Goal: Task Accomplishment & Management: Complete application form

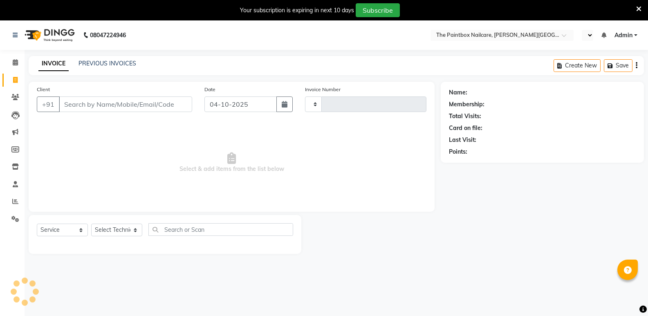
select select "service"
type input "1977"
select select "en"
select select "926"
click at [12, 99] on icon at bounding box center [15, 97] width 8 height 6
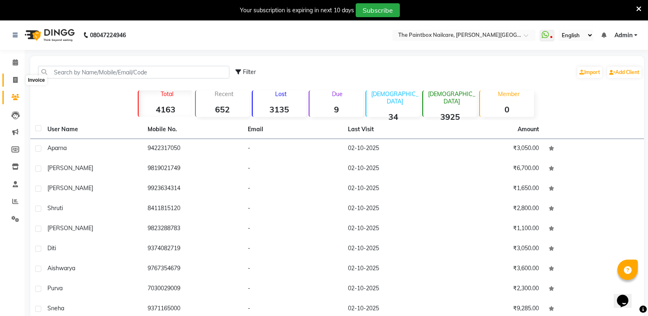
click at [20, 78] on span at bounding box center [15, 80] width 14 height 9
select select "service"
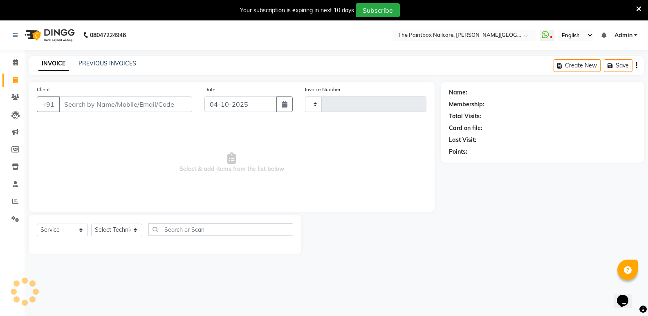
scroll to position [20, 0]
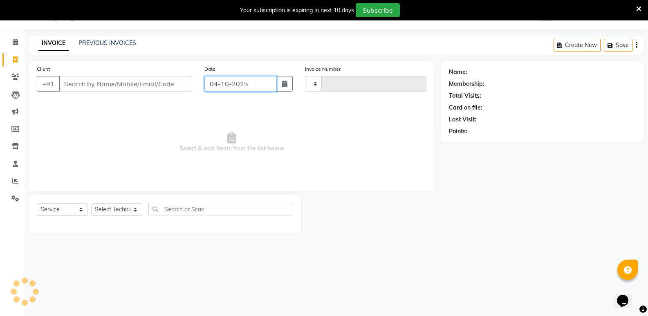
click at [257, 88] on input "04-10-2025" at bounding box center [240, 84] width 72 height 16
select select "10"
select select "2025"
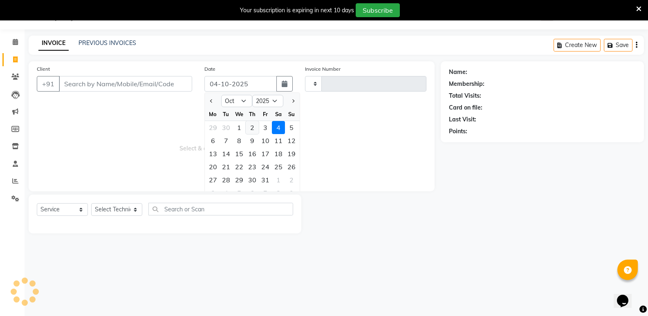
click at [255, 126] on div "2" at bounding box center [252, 127] width 13 height 13
type input "02-10-2025"
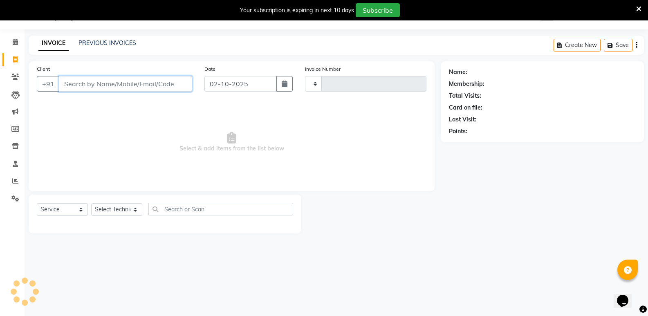
click at [144, 83] on input "Client" at bounding box center [125, 84] width 133 height 16
select select "926"
type input "1977"
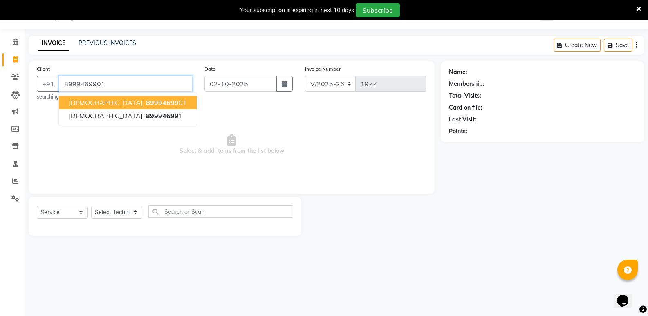
type input "8999469901"
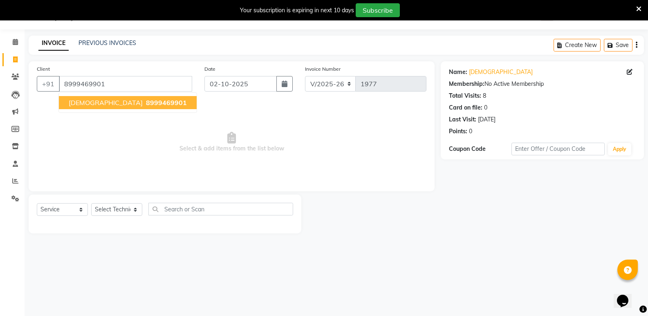
click at [146, 105] on span "8999469901" at bounding box center [166, 103] width 41 height 8
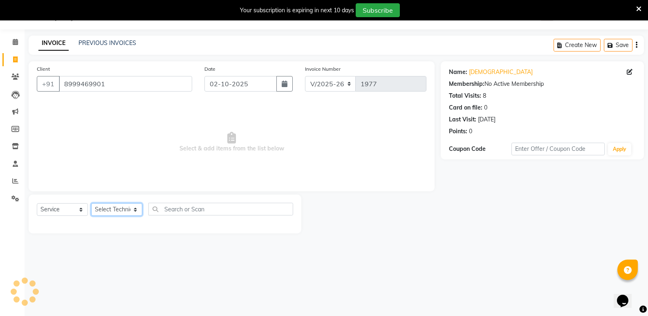
click at [109, 207] on select "Select Technician [PERSON_NAME] bishvajeet [PERSON_NAME] [PERSON_NAME] [PERSON_…" at bounding box center [116, 209] width 51 height 13
select select "85359"
click at [91, 203] on select "Select Technician [PERSON_NAME] bishvajeet [PERSON_NAME] [PERSON_NAME] [PERSON_…" at bounding box center [116, 209] width 51 height 13
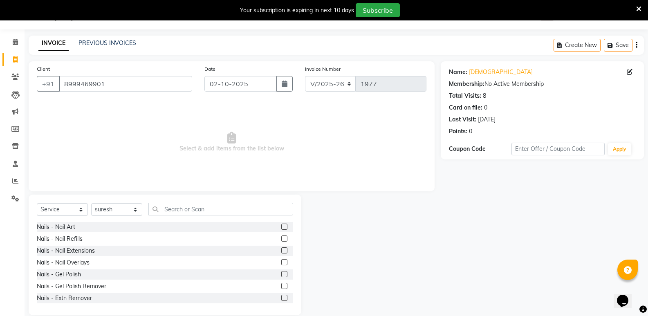
click at [281, 238] on label at bounding box center [284, 239] width 6 height 6
click at [281, 238] on input "checkbox" at bounding box center [283, 238] width 5 height 5
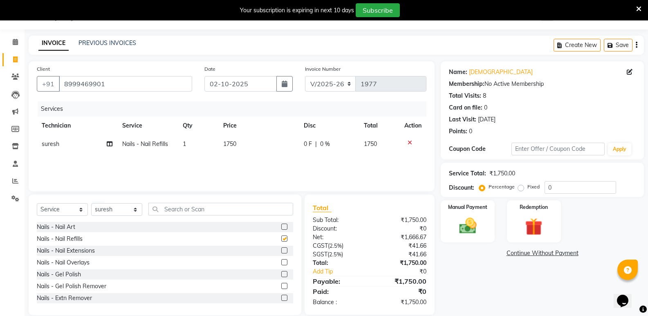
checkbox input "false"
click at [236, 151] on td "1750" at bounding box center [258, 144] width 80 height 18
select select "85359"
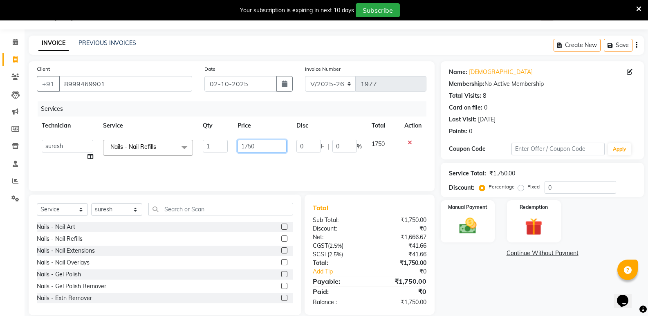
click at [247, 151] on input "1750" at bounding box center [262, 146] width 49 height 13
type input "1650"
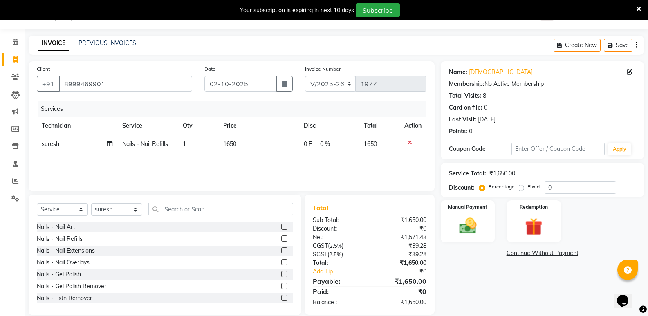
drag, startPoint x: 278, startPoint y: 225, endPoint x: 268, endPoint y: 196, distance: 30.5
click at [281, 225] on label at bounding box center [284, 227] width 6 height 6
click at [281, 225] on input "checkbox" at bounding box center [283, 227] width 5 height 5
checkbox input "false"
click at [225, 157] on td "1500" at bounding box center [258, 162] width 80 height 18
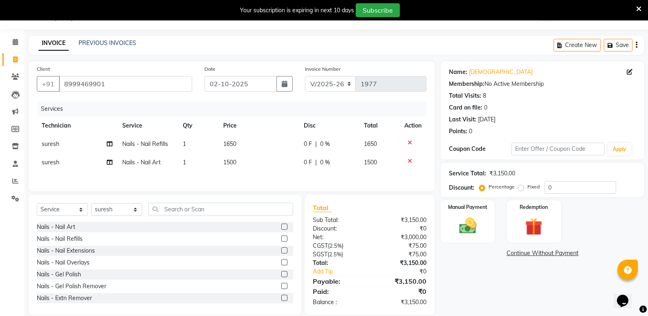
select select "85359"
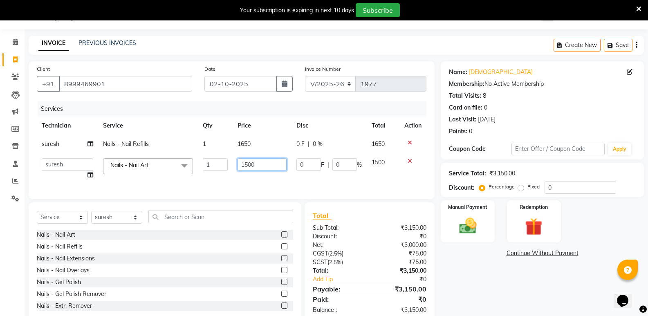
click at [247, 167] on input "1500" at bounding box center [262, 164] width 49 height 13
type input "400"
click at [474, 213] on div "Manual Payment" at bounding box center [468, 222] width 56 height 44
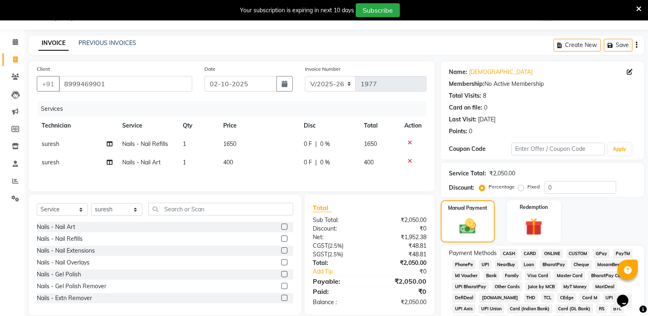
click at [225, 164] on span "400" at bounding box center [228, 162] width 10 height 7
select select "85359"
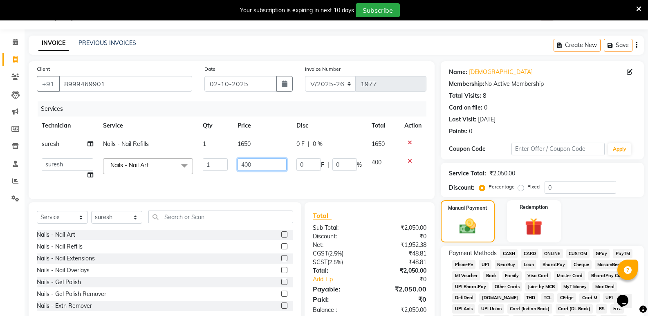
click at [239, 168] on input "400" at bounding box center [262, 164] width 49 height 13
type input "1400"
click at [460, 209] on label "Manual Payment" at bounding box center [467, 208] width 41 height 8
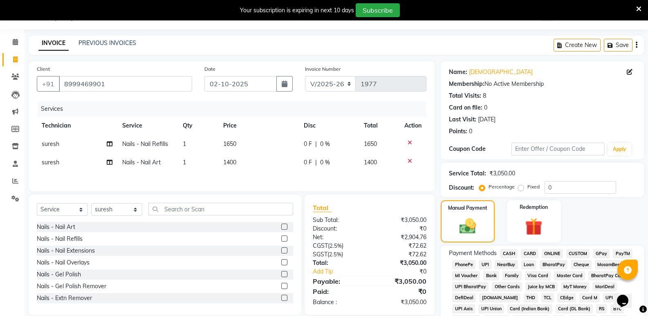
click at [234, 165] on span "1400" at bounding box center [229, 162] width 13 height 7
select select "85359"
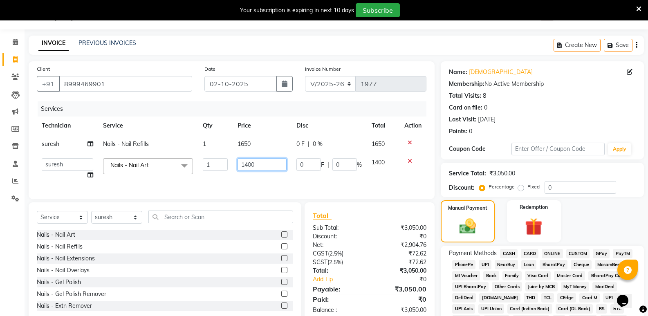
click at [246, 168] on input "1400" at bounding box center [262, 164] width 49 height 13
click at [246, 168] on input "400" at bounding box center [262, 164] width 49 height 13
type input "400"
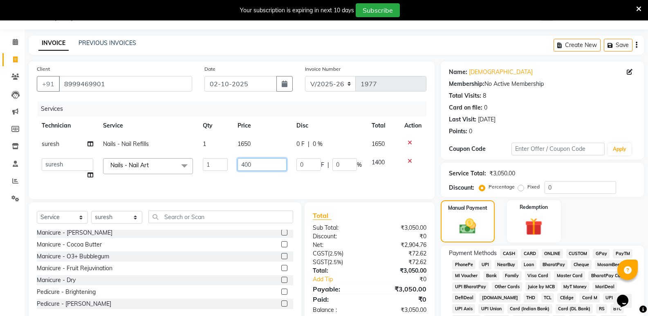
scroll to position [164, 0]
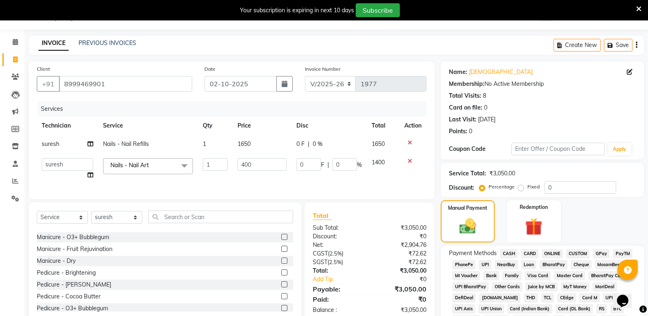
click at [277, 267] on div "Nails - Nail Art Nails - Nail Refills Nails - Nail Extensions Nails - Nail Over…" at bounding box center [165, 271] width 256 height 82
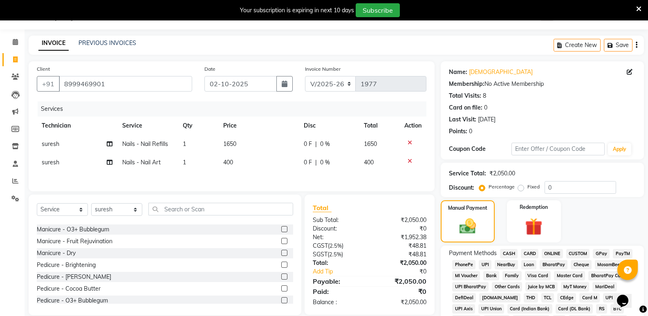
click at [234, 168] on td "400" at bounding box center [258, 162] width 80 height 18
select select "85359"
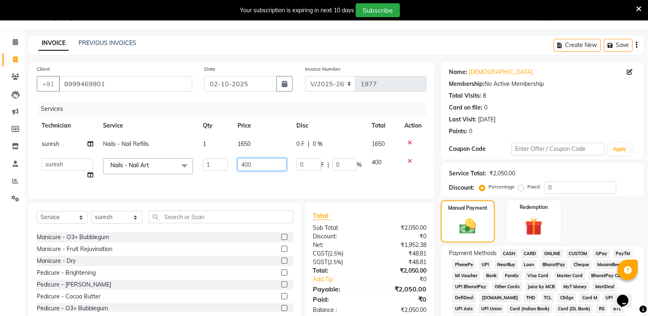
click at [248, 170] on input "400" at bounding box center [262, 164] width 49 height 13
type input "400"
click at [115, 229] on div "Select Service Product Membership Package Voucher Prepaid Gift Card Select Tech…" at bounding box center [165, 262] width 273 height 121
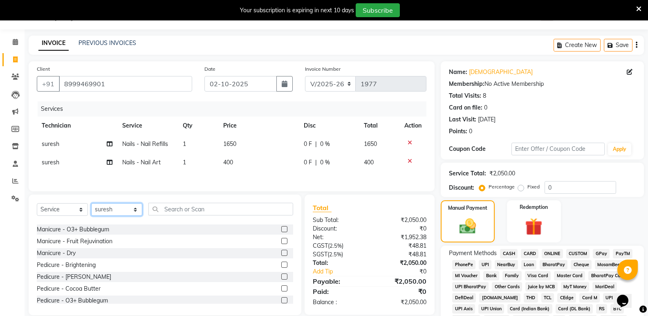
select select "88724"
click at [91, 204] on select "Select Technician [PERSON_NAME] bishvajeet [PERSON_NAME] [PERSON_NAME] [PERSON_…" at bounding box center [116, 209] width 51 height 13
click at [281, 254] on label at bounding box center [284, 253] width 6 height 6
click at [281, 254] on input "checkbox" at bounding box center [283, 253] width 5 height 5
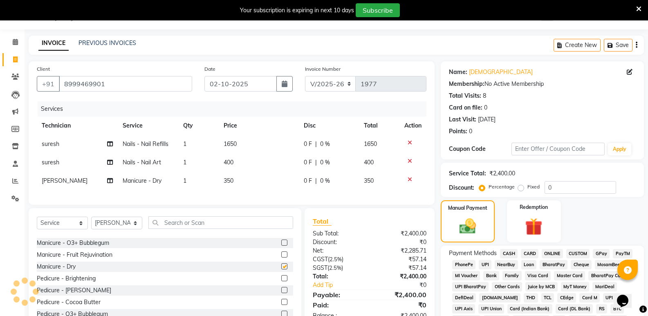
checkbox input "false"
click at [107, 229] on select "Select Technician [PERSON_NAME] bishvajeet [PERSON_NAME] [PERSON_NAME] [PERSON_…" at bounding box center [116, 223] width 51 height 13
select select "77198"
click at [91, 223] on select "Select Technician [PERSON_NAME] bishvajeet [PERSON_NAME] [PERSON_NAME] [PERSON_…" at bounding box center [116, 223] width 51 height 13
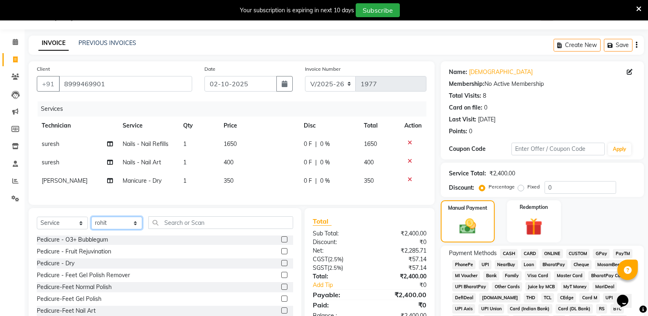
scroll to position [238, 0]
click at [281, 266] on label at bounding box center [284, 263] width 6 height 6
click at [281, 266] on input "checkbox" at bounding box center [283, 263] width 5 height 5
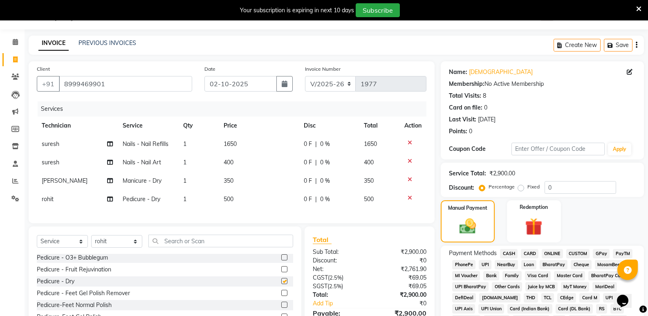
checkbox input "false"
click at [228, 195] on td "500" at bounding box center [259, 199] width 80 height 18
select select "77198"
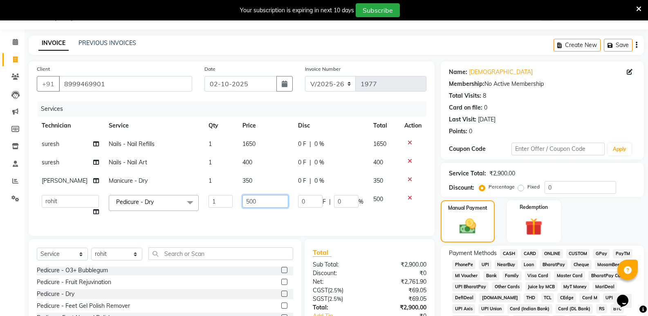
click at [247, 205] on input "500" at bounding box center [266, 201] width 46 height 13
type input "450"
click at [465, 229] on img at bounding box center [468, 227] width 28 height 20
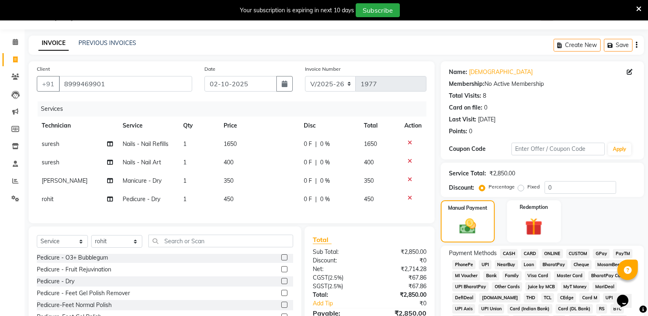
click at [229, 159] on span "400" at bounding box center [229, 162] width 10 height 7
select select "85359"
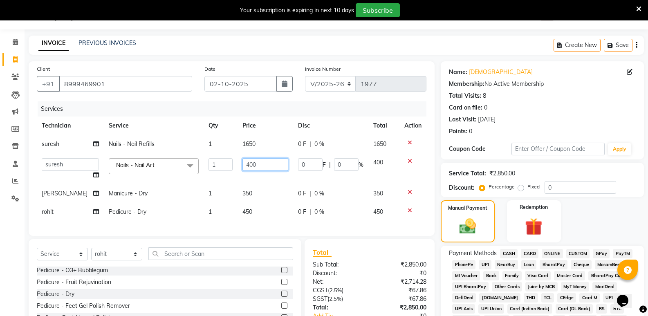
click at [245, 168] on input "400" at bounding box center [266, 164] width 46 height 13
type input "700"
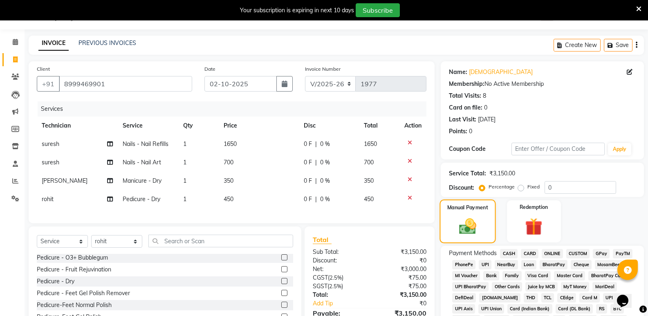
click at [464, 231] on img at bounding box center [468, 227] width 28 height 20
click at [512, 254] on span "CASH" at bounding box center [509, 253] width 18 height 9
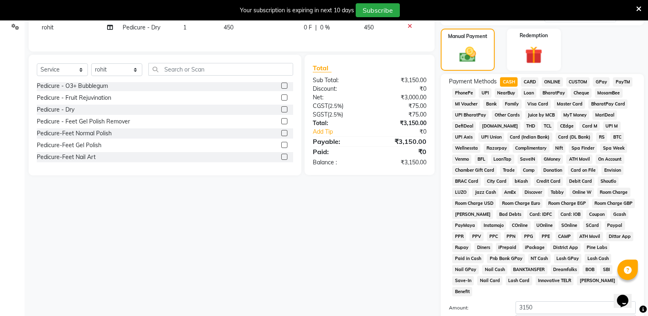
scroll to position [266, 0]
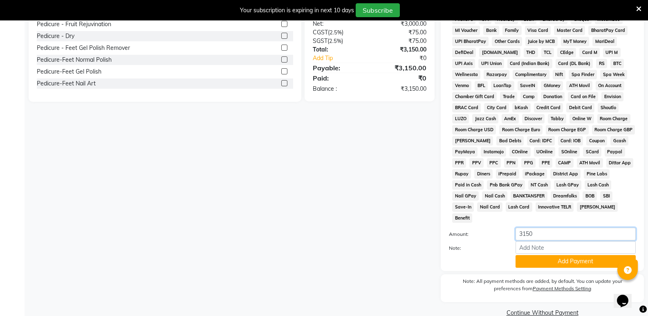
click at [530, 228] on input "3150" at bounding box center [576, 234] width 120 height 13
type input "2000"
click at [537, 255] on button "Add Payment" at bounding box center [576, 261] width 120 height 13
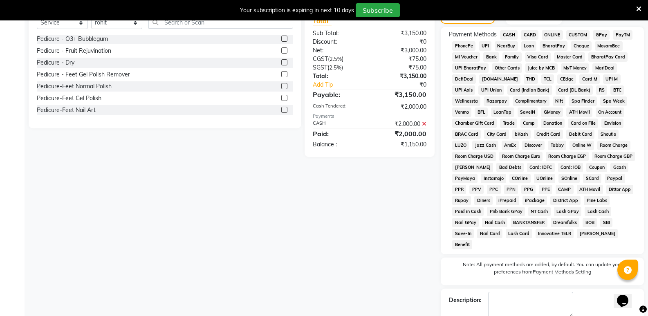
scroll to position [225, 0]
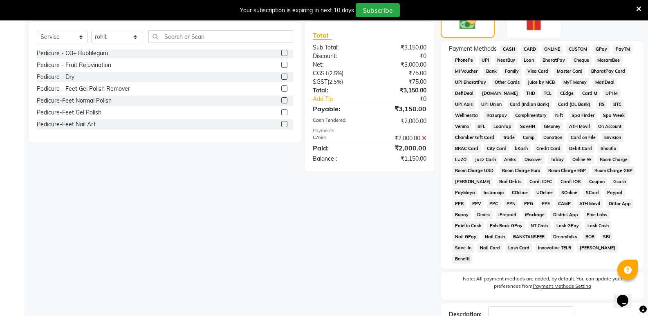
click at [554, 46] on span "ONLINE" at bounding box center [552, 49] width 21 height 9
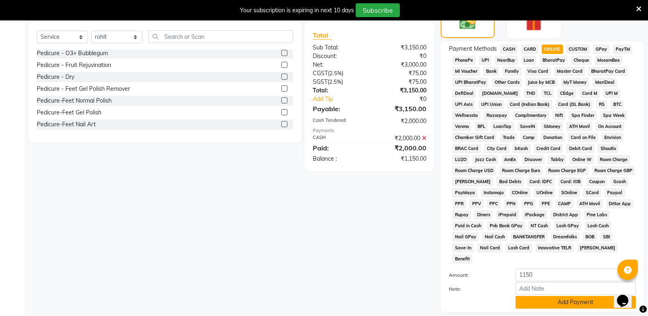
click at [578, 296] on button "Add Payment" at bounding box center [576, 302] width 120 height 13
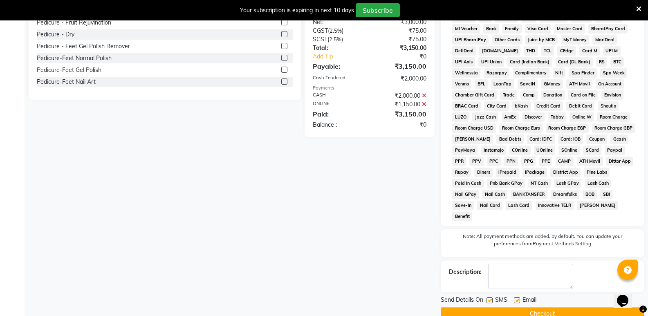
scroll to position [273, 0]
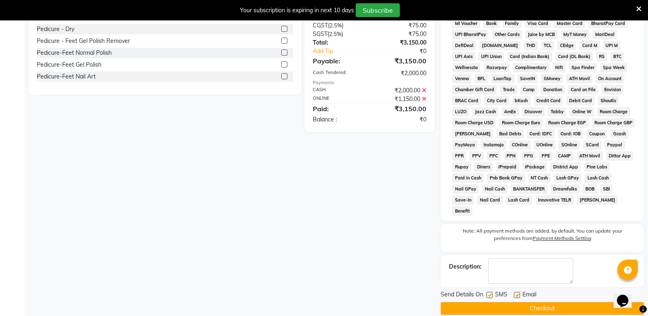
click at [569, 302] on button "Checkout" at bounding box center [542, 308] width 203 height 13
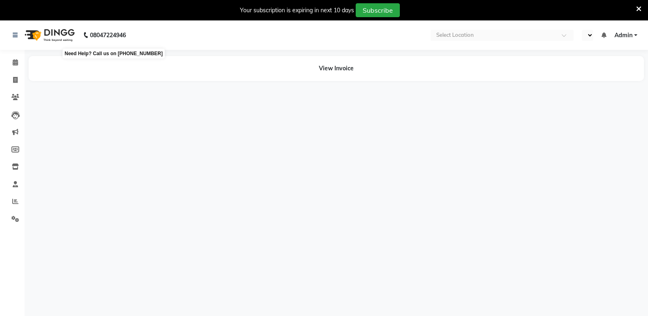
select select "en"
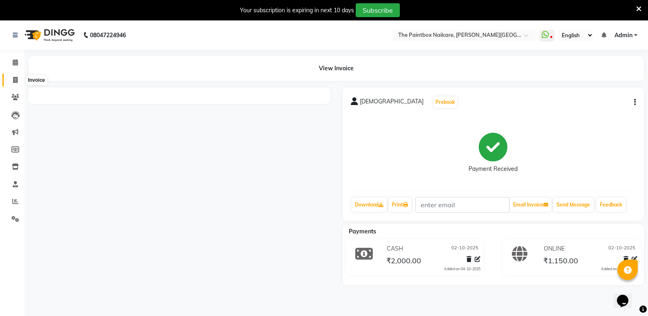
click at [15, 78] on icon at bounding box center [15, 80] width 4 height 6
select select "service"
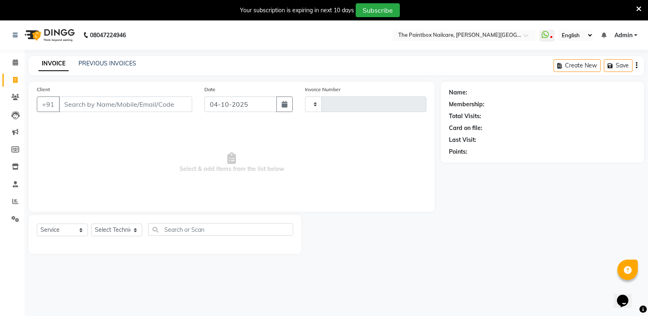
scroll to position [20, 0]
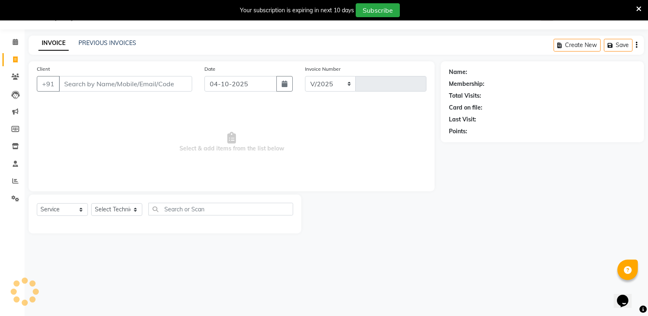
select select "926"
type input "1978"
click at [225, 91] on input "04-10-2025" at bounding box center [240, 84] width 72 height 16
select select "10"
select select "2025"
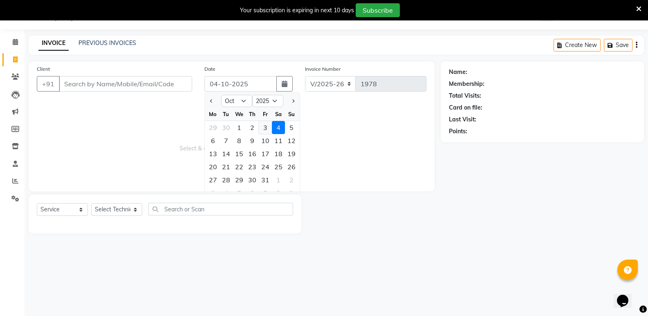
click at [267, 130] on div "3" at bounding box center [265, 127] width 13 height 13
type input "03-10-2025"
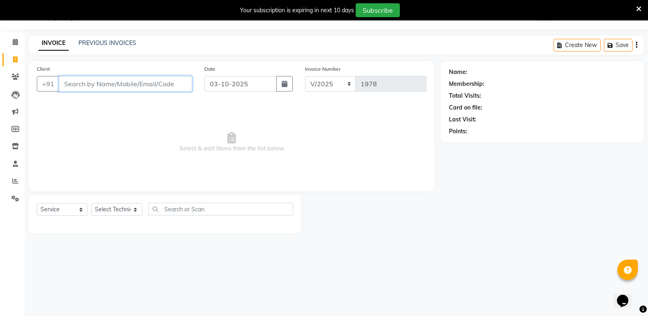
click at [156, 83] on input "Client" at bounding box center [125, 84] width 133 height 16
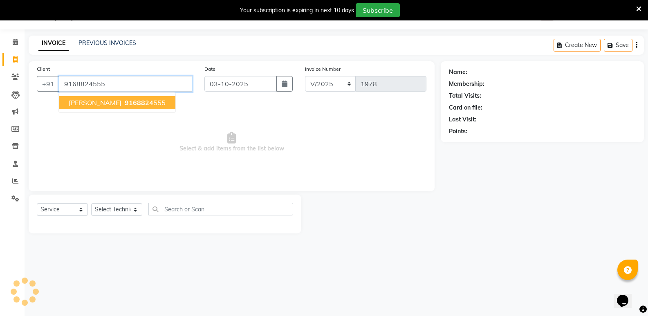
type input "9168824555"
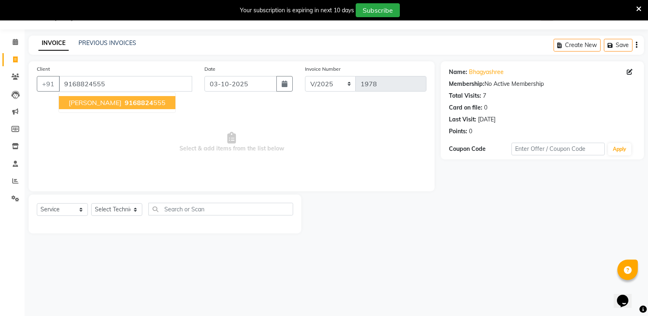
click at [125, 101] on span "9168824" at bounding box center [139, 103] width 29 height 8
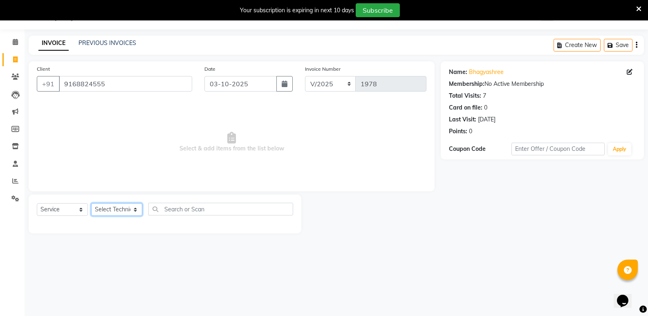
click at [114, 209] on select "Select Technician [PERSON_NAME] bishvajeet [PERSON_NAME] [PERSON_NAME] [PERSON_…" at bounding box center [116, 209] width 51 height 13
select select "89153"
click at [91, 203] on select "Select Technician [PERSON_NAME] bishvajeet [PERSON_NAME] [PERSON_NAME] [PERSON_…" at bounding box center [116, 209] width 51 height 13
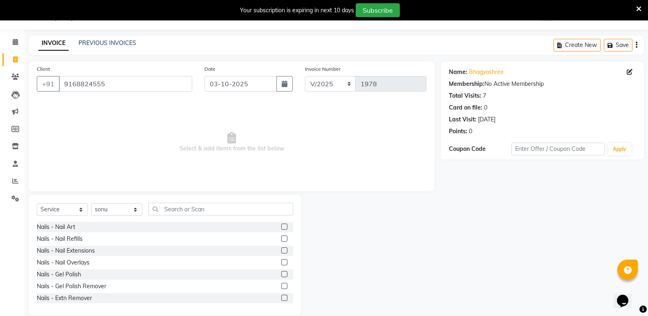
click at [281, 273] on label at bounding box center [284, 274] width 6 height 6
click at [281, 273] on input "checkbox" at bounding box center [283, 274] width 5 height 5
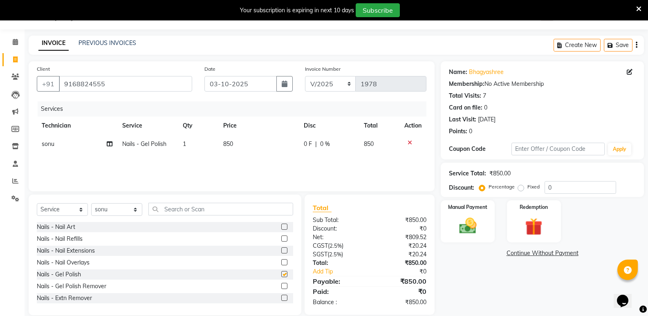
checkbox input "false"
click at [238, 146] on td "850" at bounding box center [258, 144] width 80 height 18
select select "89153"
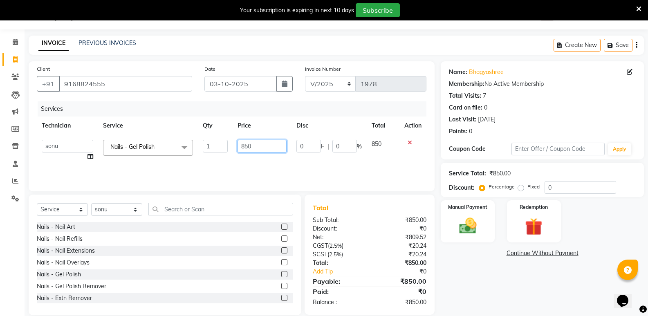
click at [249, 150] on input "850" at bounding box center [262, 146] width 49 height 13
type input "700"
click at [108, 208] on select "Select Technician [PERSON_NAME] bishvajeet [PERSON_NAME] [PERSON_NAME] [PERSON_…" at bounding box center [116, 209] width 51 height 13
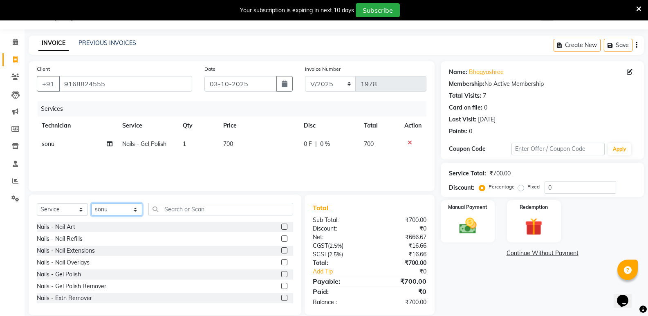
select select "85359"
click at [91, 203] on select "Select Technician [PERSON_NAME] bishvajeet [PERSON_NAME] [PERSON_NAME] [PERSON_…" at bounding box center [116, 209] width 51 height 13
click at [281, 275] on label at bounding box center [284, 274] width 6 height 6
click at [281, 275] on input "checkbox" at bounding box center [283, 274] width 5 height 5
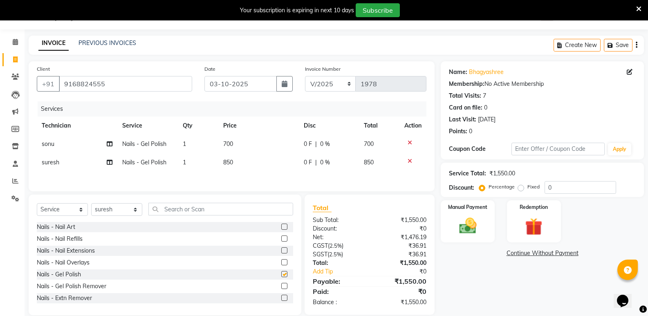
checkbox input "false"
click at [229, 164] on span "850" at bounding box center [228, 162] width 10 height 7
select select "85359"
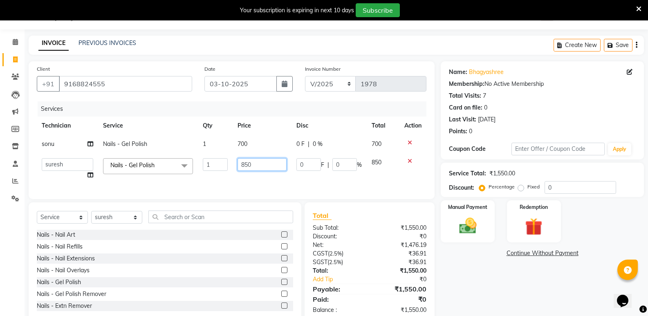
click at [248, 169] on input "850" at bounding box center [262, 164] width 49 height 13
type input "700"
click at [465, 220] on img at bounding box center [467, 226] width 29 height 21
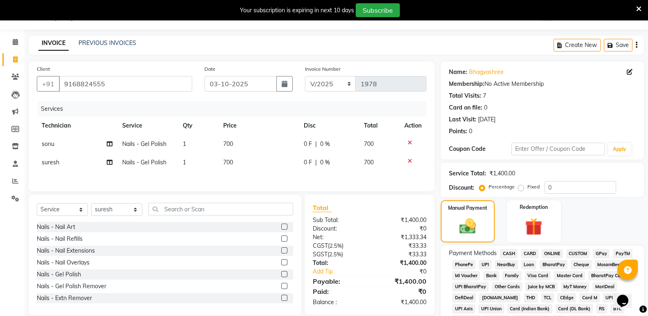
click at [554, 250] on span "ONLINE" at bounding box center [552, 253] width 21 height 9
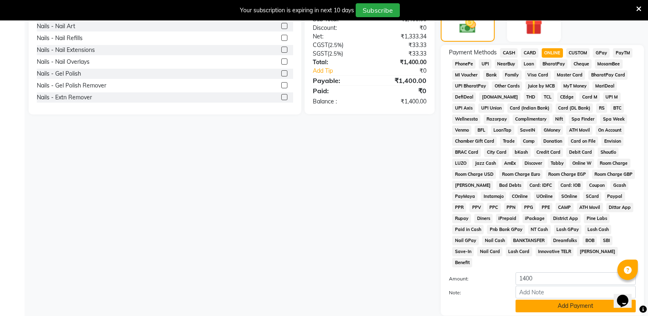
scroll to position [225, 0]
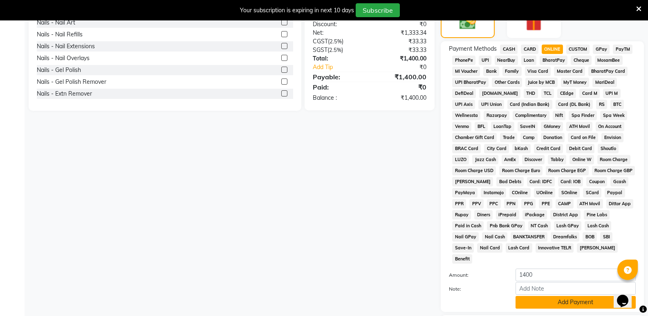
click at [552, 296] on button "Add Payment" at bounding box center [576, 302] width 120 height 13
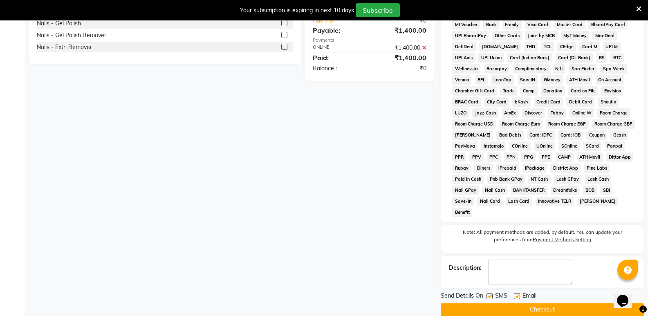
scroll to position [273, 0]
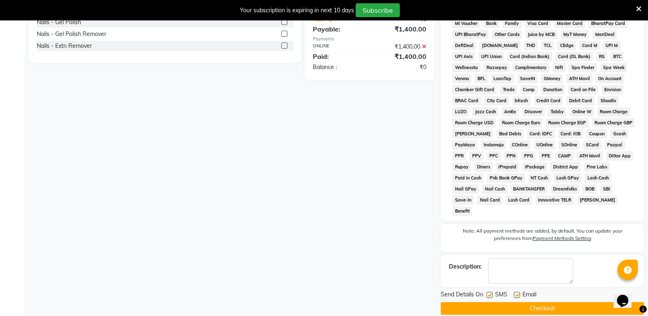
click at [550, 302] on button "Checkout" at bounding box center [542, 308] width 203 height 13
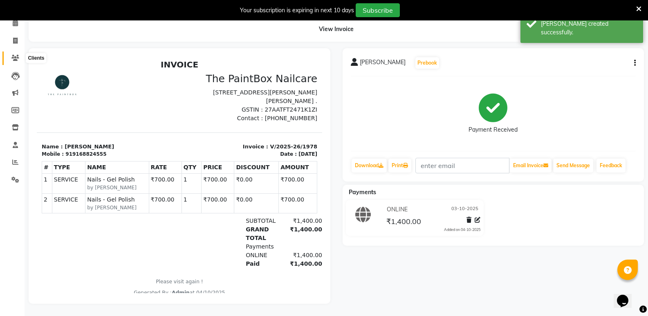
click at [13, 55] on icon at bounding box center [15, 58] width 8 height 6
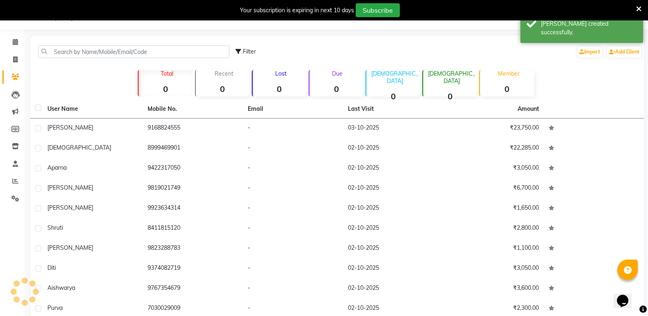
scroll to position [45, 0]
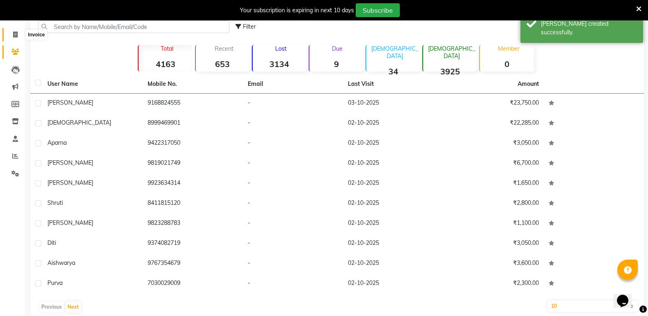
click at [18, 30] on span at bounding box center [15, 34] width 14 height 9
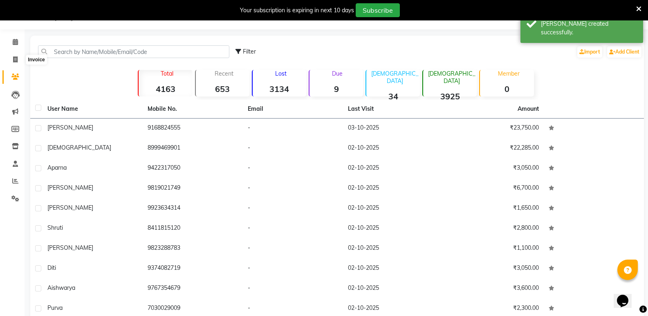
select select "service"
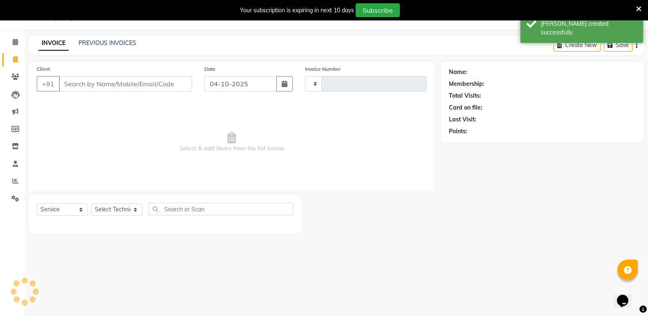
type input "1979"
select select "926"
click at [261, 84] on input "04-10-2025" at bounding box center [240, 84] width 72 height 16
select select "10"
select select "2025"
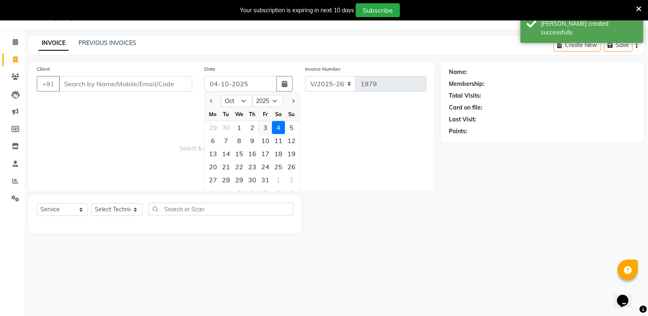
click at [266, 129] on div "3" at bounding box center [265, 127] width 13 height 13
type input "03-10-2025"
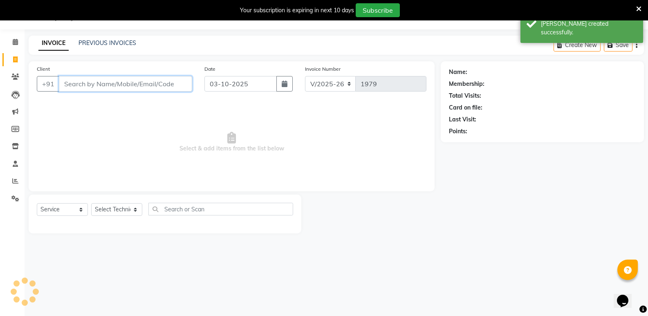
click at [106, 85] on input "Client" at bounding box center [125, 84] width 133 height 16
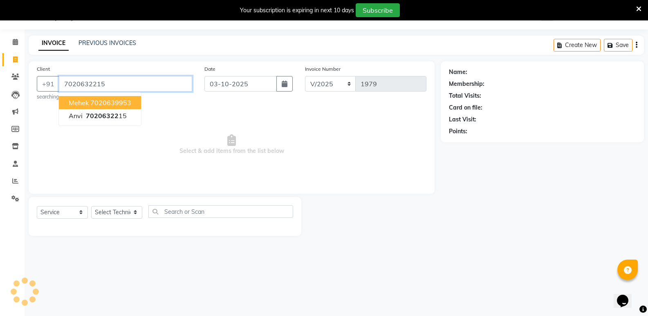
type input "7020632215"
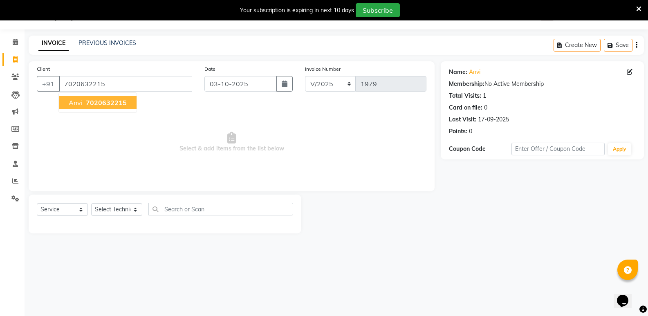
click at [76, 102] on span "anvi" at bounding box center [76, 103] width 14 height 8
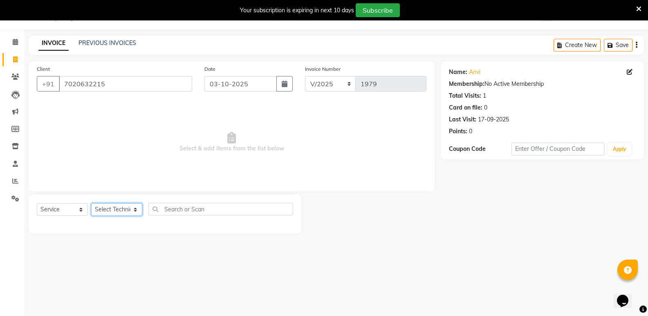
click at [108, 209] on select "Select Technician [PERSON_NAME] bishvajeet [PERSON_NAME] [PERSON_NAME] [PERSON_…" at bounding box center [116, 209] width 51 height 13
select select "88724"
click at [91, 203] on select "Select Technician [PERSON_NAME] bishvajeet [PERSON_NAME] [PERSON_NAME] [PERSON_…" at bounding box center [116, 209] width 51 height 13
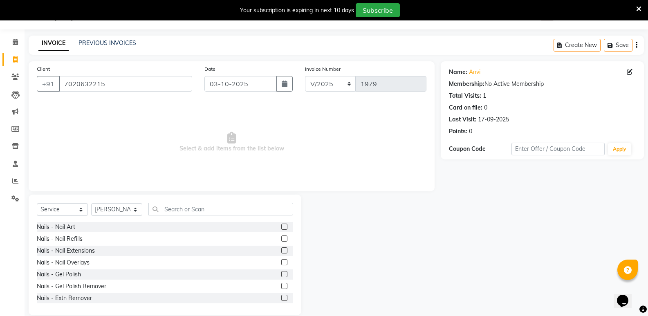
click at [281, 284] on label at bounding box center [284, 286] width 6 height 6
click at [281, 284] on input "checkbox" at bounding box center [283, 286] width 5 height 5
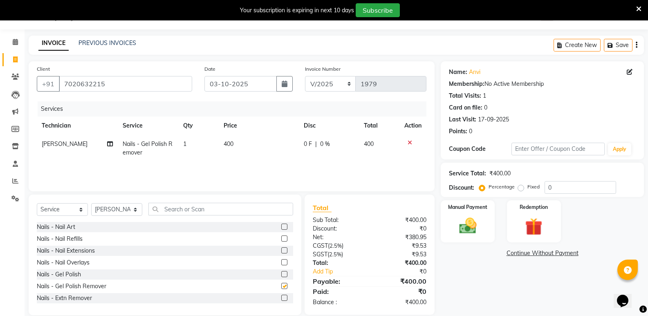
checkbox input "false"
click at [241, 145] on td "400" at bounding box center [259, 148] width 80 height 27
select select "88724"
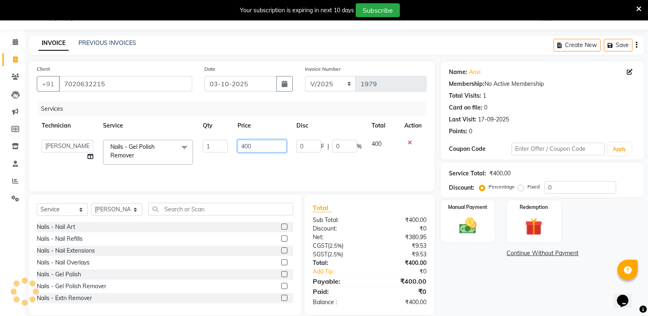
click at [245, 149] on input "400" at bounding box center [262, 146] width 49 height 13
type input "500"
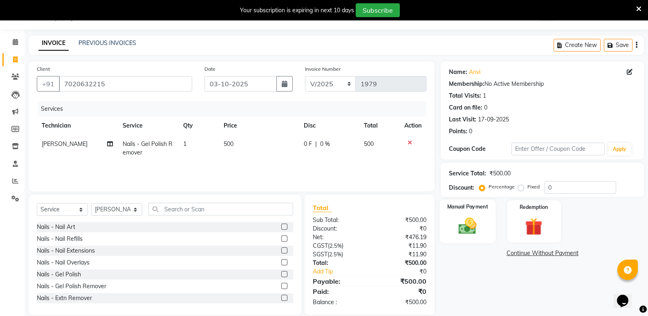
click at [467, 220] on img at bounding box center [467, 226] width 29 height 21
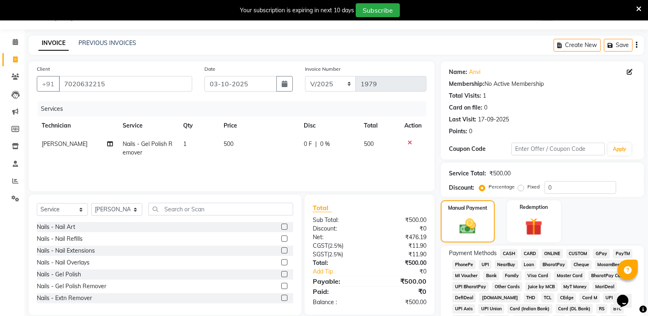
click at [507, 252] on span "CASH" at bounding box center [509, 253] width 18 height 9
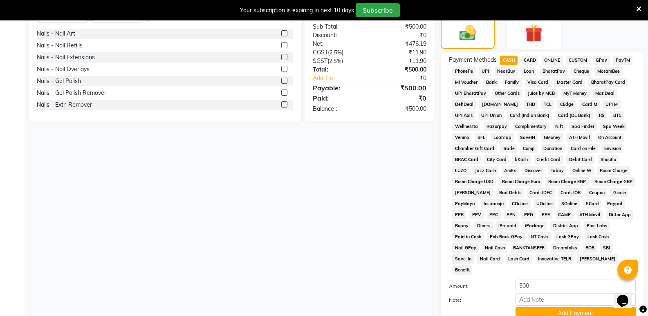
scroll to position [225, 0]
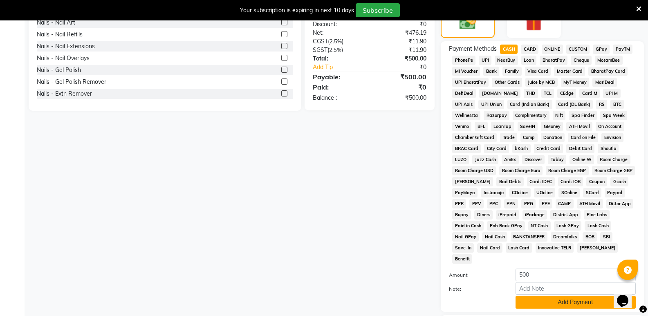
click at [534, 296] on button "Add Payment" at bounding box center [576, 302] width 120 height 13
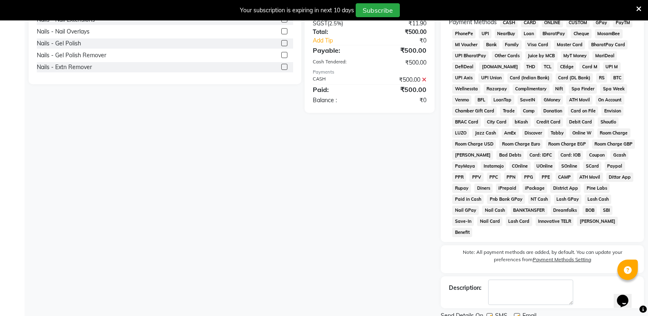
scroll to position [273, 0]
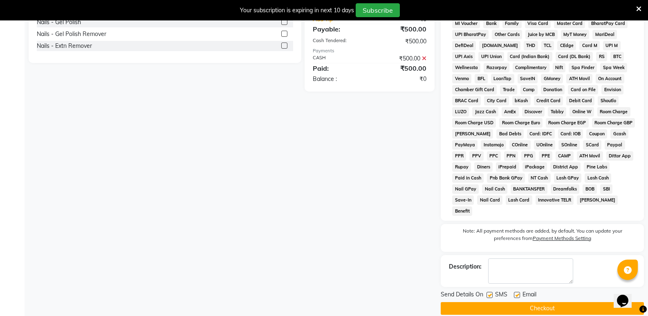
click at [535, 302] on button "Checkout" at bounding box center [542, 308] width 203 height 13
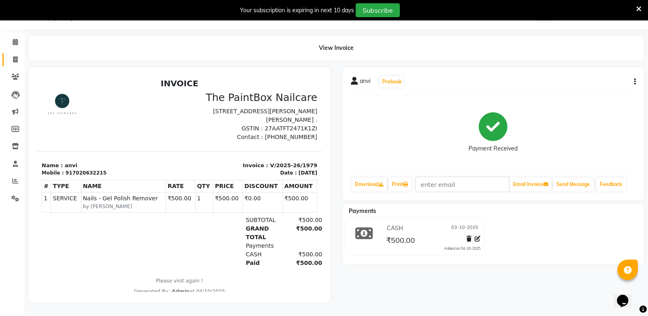
click at [14, 53] on link "Invoice" at bounding box center [12, 59] width 20 height 13
select select "service"
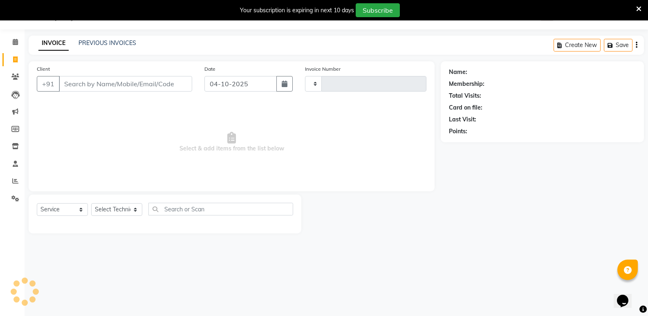
type input "1980"
select select "926"
click at [251, 83] on input "04-10-2025" at bounding box center [240, 84] width 72 height 16
select select "10"
select select "2025"
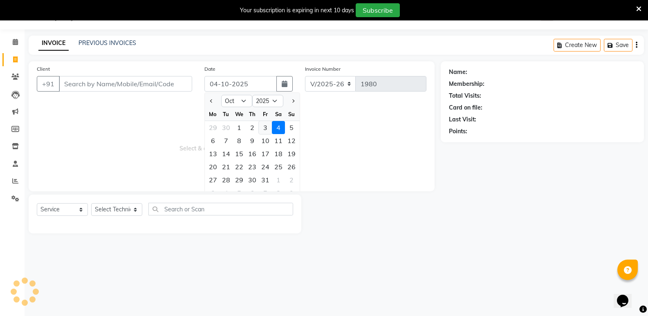
click at [267, 129] on div "3" at bounding box center [265, 127] width 13 height 13
type input "03-10-2025"
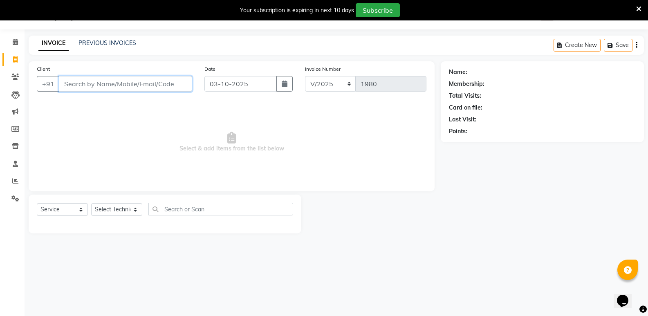
click at [180, 80] on input "Client" at bounding box center [125, 84] width 133 height 16
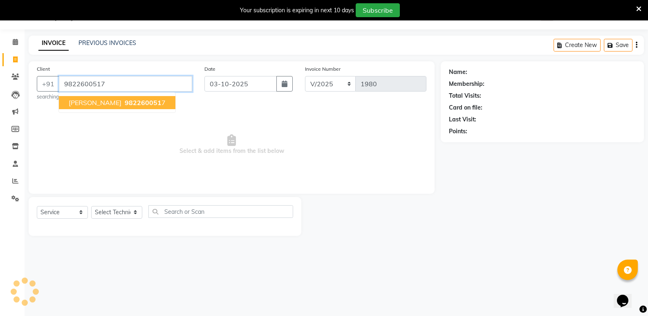
type input "9822600517"
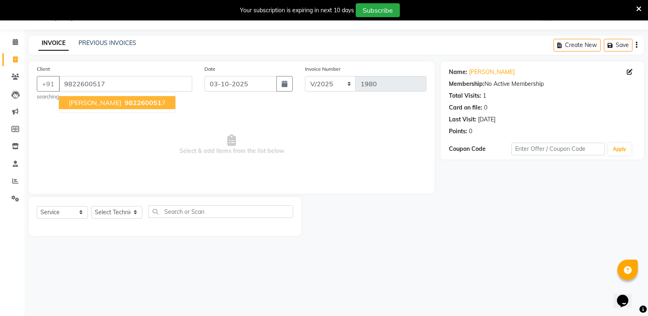
click at [123, 101] on ngb-highlight "982260051 7" at bounding box center [144, 103] width 43 height 8
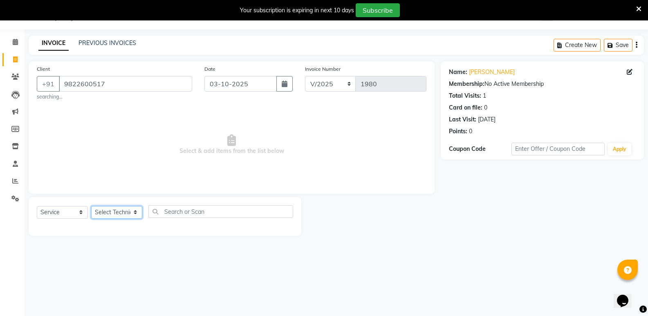
click at [119, 212] on select "Select Technician [PERSON_NAME] bishvajeet [PERSON_NAME] [PERSON_NAME] [PERSON_…" at bounding box center [116, 212] width 51 height 13
select select "77198"
click at [91, 206] on select "Select Technician [PERSON_NAME] bishvajeet [PERSON_NAME] [PERSON_NAME] [PERSON_…" at bounding box center [116, 212] width 51 height 13
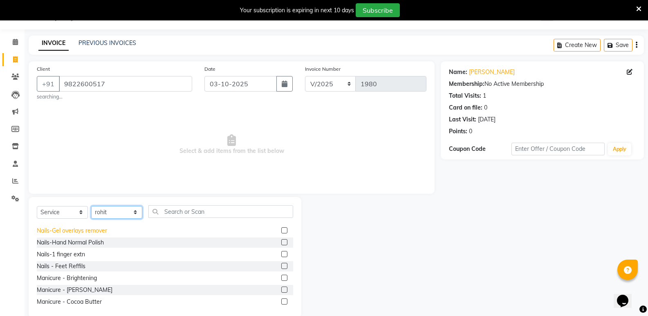
scroll to position [123, 0]
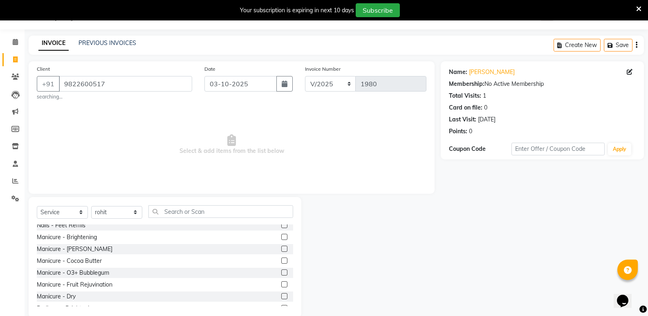
click at [281, 248] on label at bounding box center [284, 249] width 6 height 6
click at [281, 248] on input "checkbox" at bounding box center [283, 249] width 5 height 5
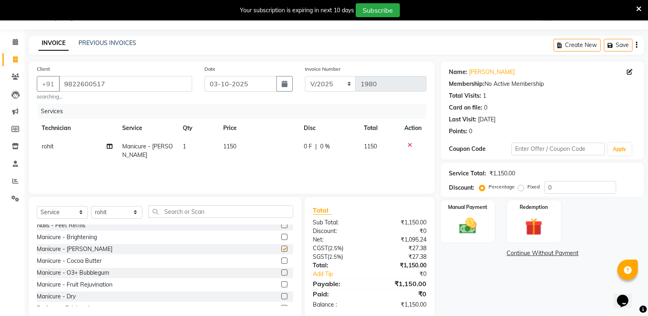
checkbox input "false"
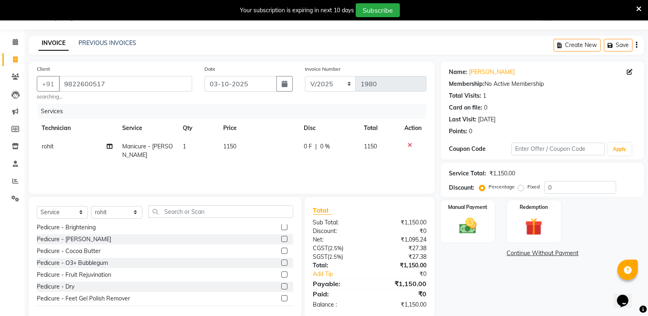
scroll to position [204, 0]
click at [273, 238] on div "Pedicure - [PERSON_NAME]" at bounding box center [165, 239] width 256 height 10
click at [281, 238] on label at bounding box center [284, 238] width 6 height 6
click at [281, 238] on input "checkbox" at bounding box center [283, 238] width 5 height 5
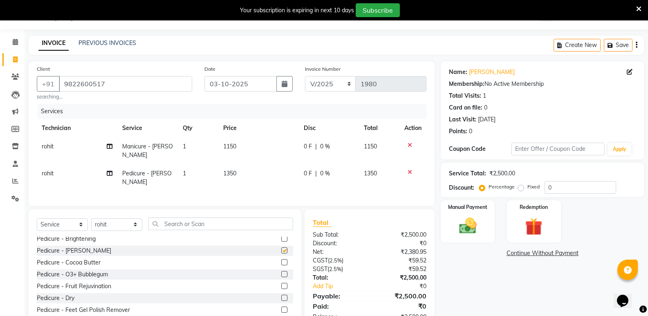
checkbox input "false"
click at [235, 145] on span "1150" at bounding box center [229, 146] width 13 height 7
select select "77198"
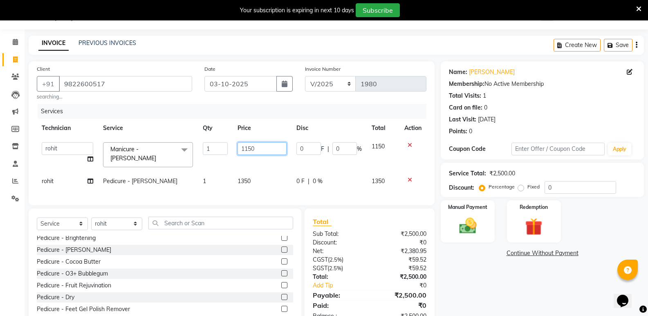
click at [251, 153] on input "1150" at bounding box center [262, 148] width 49 height 13
type input "1200"
click at [153, 175] on div "Services Technician Service Qty Price Disc Total Action [PERSON_NAME] bishvajee…" at bounding box center [232, 150] width 390 height 93
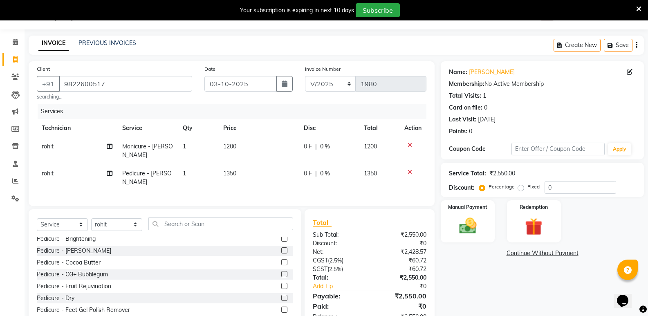
click at [173, 166] on td "Pedicure - [PERSON_NAME]" at bounding box center [147, 177] width 61 height 27
select select "77198"
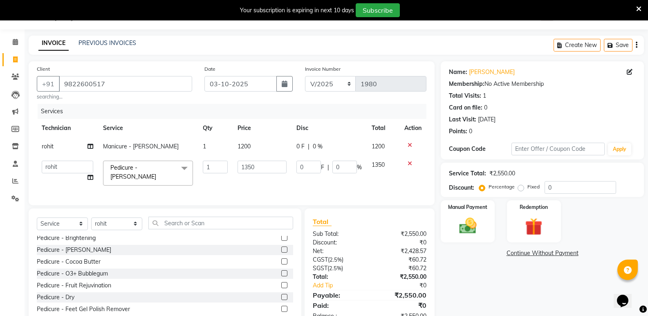
click at [173, 166] on span "Pedicure - [PERSON_NAME] x" at bounding box center [148, 173] width 90 height 25
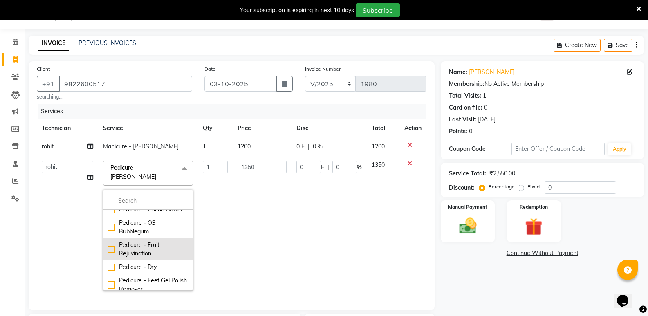
scroll to position [286, 0]
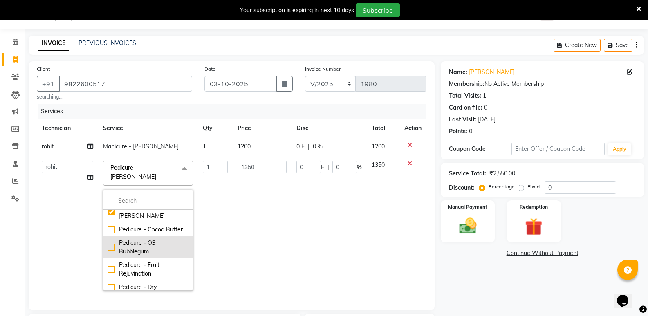
click at [160, 242] on div "Pedicure - O3+ Bubblegum" at bounding box center [148, 247] width 81 height 17
checkbox input "false"
checkbox input "true"
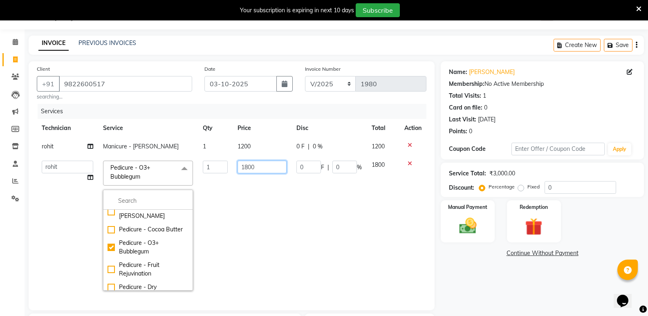
click at [242, 166] on input "1800" at bounding box center [262, 167] width 49 height 13
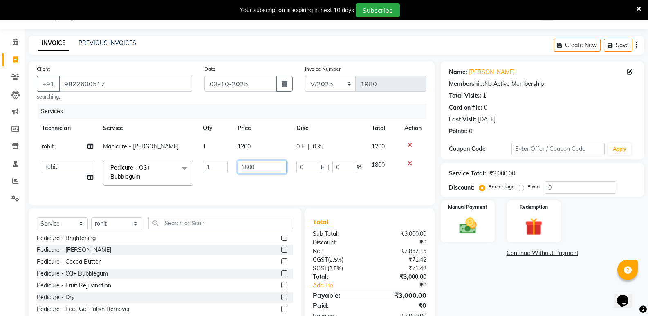
click at [249, 170] on input "1800" at bounding box center [262, 167] width 49 height 13
type input "2000"
click at [465, 243] on div "Name: [PERSON_NAME] Membership: No Active Membership Total Visits: 1 Card on fi…" at bounding box center [545, 195] width 209 height 268
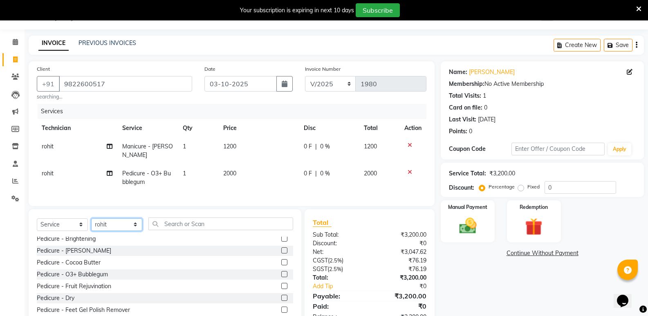
click at [103, 218] on select "Select Technician [PERSON_NAME] bishvajeet [PERSON_NAME] [PERSON_NAME] [PERSON_…" at bounding box center [116, 224] width 51 height 13
select select "88724"
click at [91, 218] on select "Select Technician [PERSON_NAME] bishvajeet [PERSON_NAME] [PERSON_NAME] [PERSON_…" at bounding box center [116, 224] width 51 height 13
click at [281, 272] on label at bounding box center [284, 274] width 6 height 6
click at [281, 272] on input "checkbox" at bounding box center [283, 274] width 5 height 5
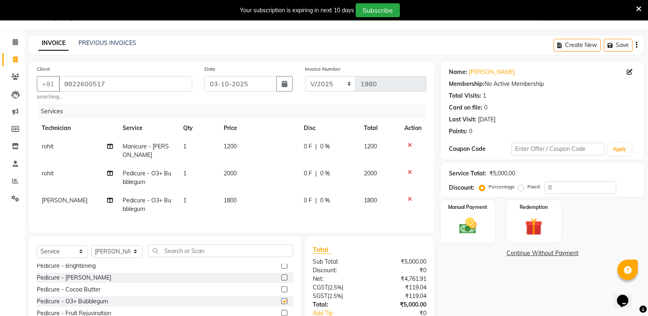
checkbox input "false"
drag, startPoint x: 226, startPoint y: 194, endPoint x: 245, endPoint y: 193, distance: 18.4
click at [227, 197] on span "1800" at bounding box center [230, 200] width 13 height 7
select select "88724"
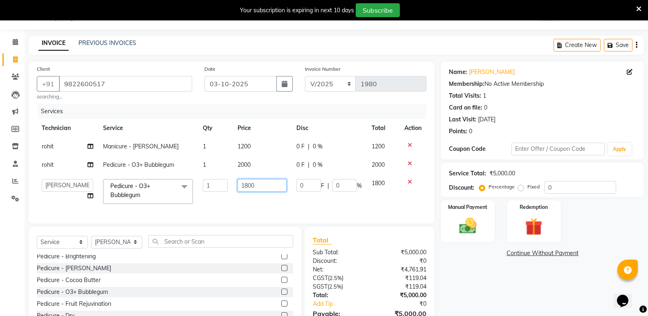
click at [249, 187] on input "1800" at bounding box center [262, 185] width 49 height 13
type input "2000"
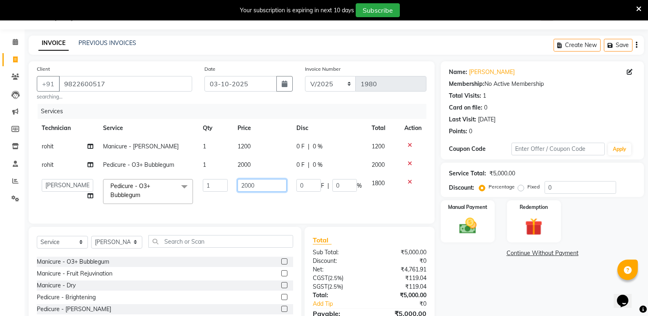
scroll to position [123, 0]
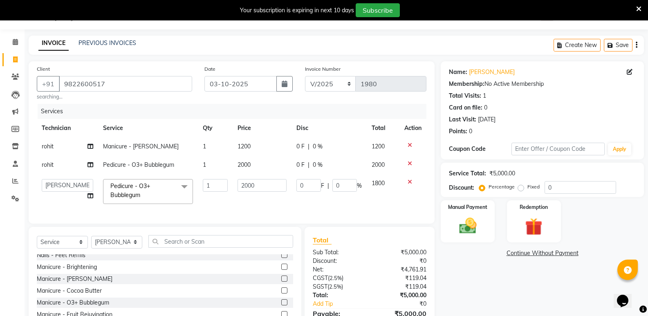
click at [281, 282] on label at bounding box center [284, 279] width 6 height 6
click at [281, 282] on input "checkbox" at bounding box center [283, 278] width 5 height 5
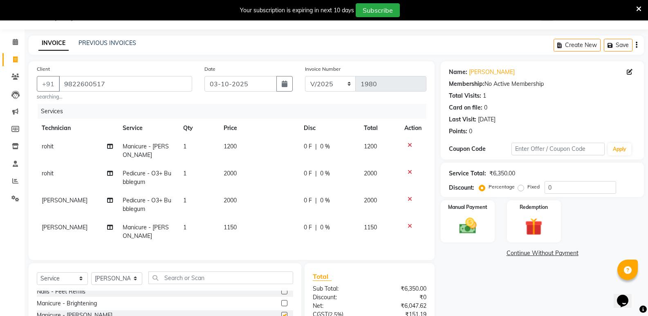
checkbox input "false"
drag, startPoint x: 229, startPoint y: 213, endPoint x: 248, endPoint y: 218, distance: 19.9
click at [229, 218] on td "1150" at bounding box center [259, 231] width 80 height 27
select select "88724"
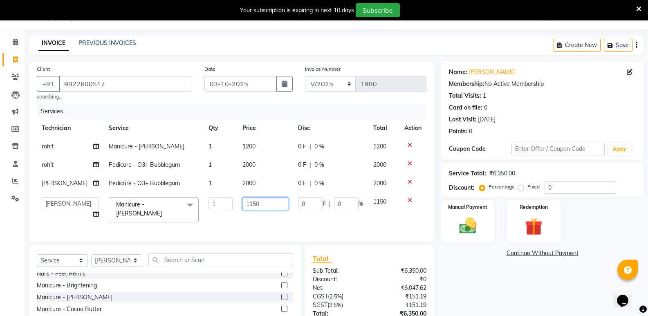
click at [253, 208] on input "1150" at bounding box center [266, 204] width 46 height 13
click at [252, 208] on input "1150" at bounding box center [266, 204] width 46 height 13
type input "1200"
click at [466, 230] on img at bounding box center [467, 226] width 29 height 21
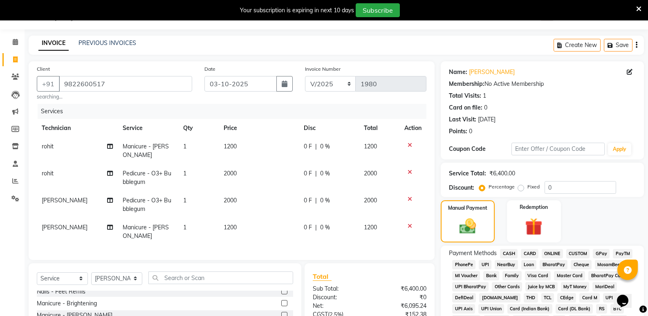
click at [408, 196] on icon at bounding box center [410, 199] width 4 height 6
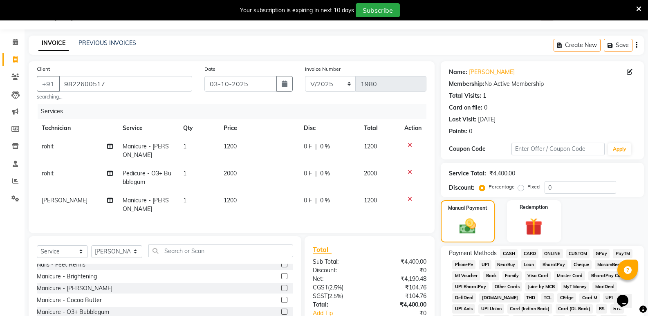
click at [409, 196] on icon at bounding box center [410, 199] width 4 height 6
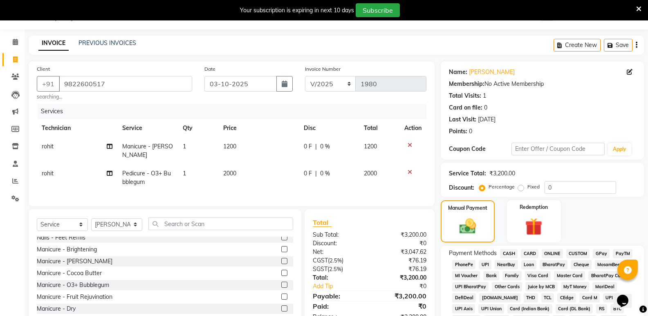
click at [556, 251] on span "ONLINE" at bounding box center [552, 253] width 21 height 9
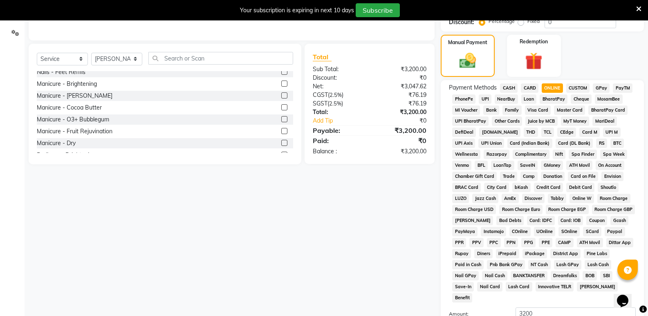
scroll to position [266, 0]
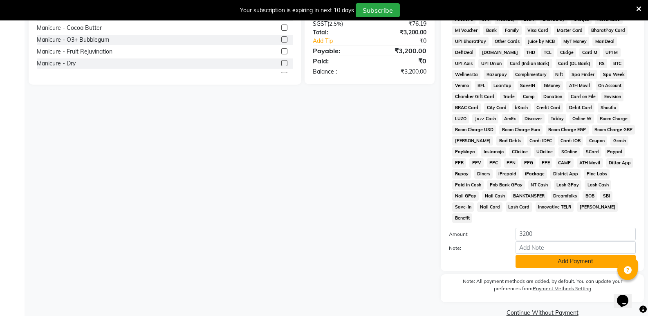
click at [552, 255] on button "Add Payment" at bounding box center [576, 261] width 120 height 13
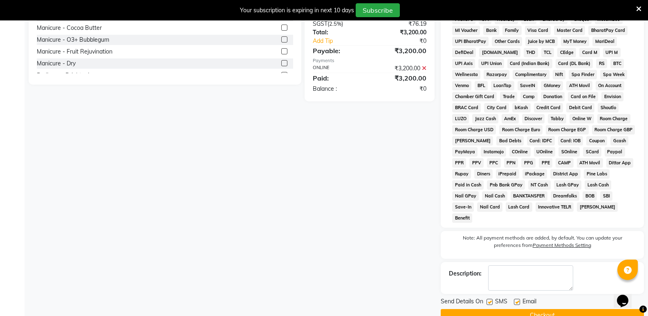
click at [551, 309] on button "Checkout" at bounding box center [542, 315] width 203 height 13
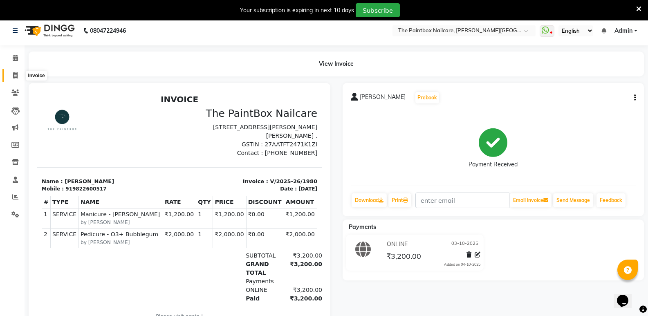
click at [14, 72] on icon at bounding box center [15, 75] width 4 height 6
select select "926"
select select "service"
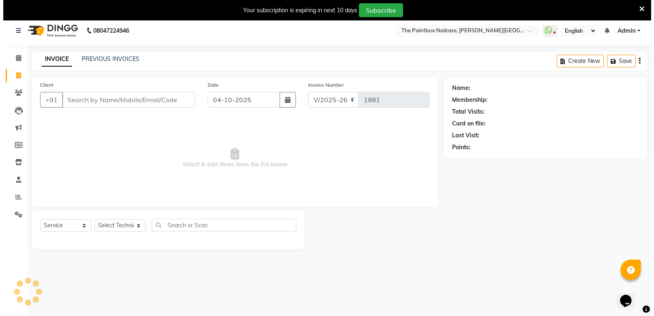
scroll to position [20, 0]
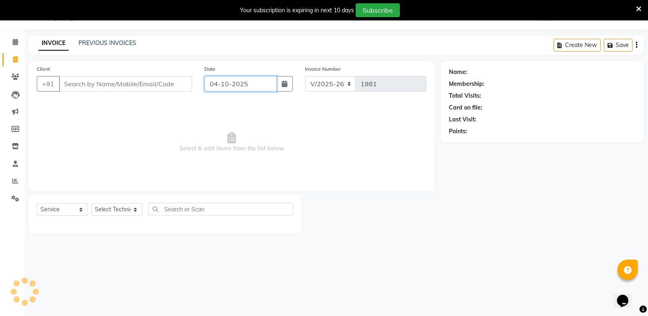
click at [243, 85] on input "04-10-2025" at bounding box center [240, 84] width 72 height 16
select select "10"
select select "2025"
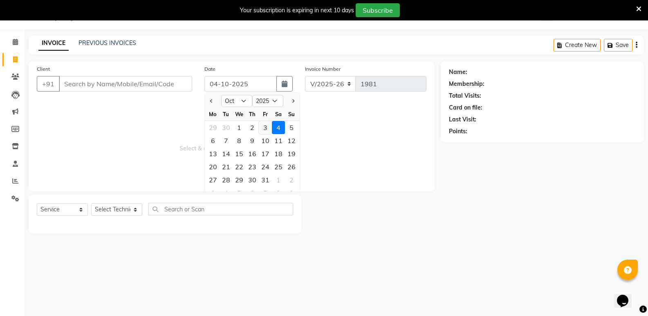
click at [265, 128] on div "3" at bounding box center [265, 127] width 13 height 13
type input "03-10-2025"
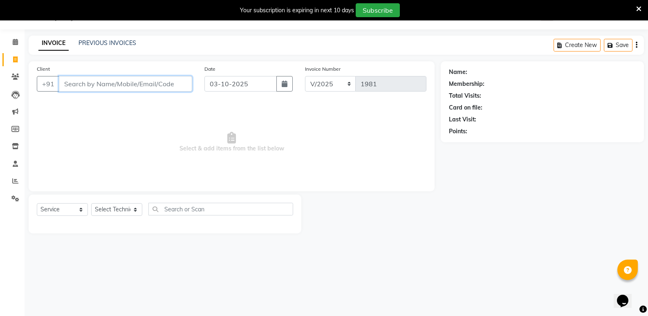
click at [160, 83] on input "Client" at bounding box center [125, 84] width 133 height 16
type input "7875185026"
click at [168, 83] on span "Add Client" at bounding box center [171, 84] width 32 height 8
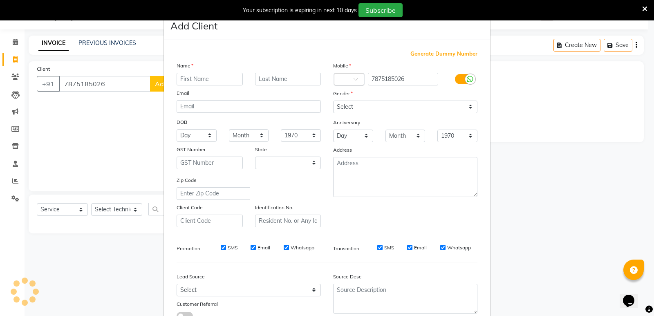
select select "22"
type input "PRACHI"
click at [467, 76] on icon at bounding box center [470, 79] width 7 height 7
click at [0, 0] on input "checkbox" at bounding box center [0, 0] width 0 height 0
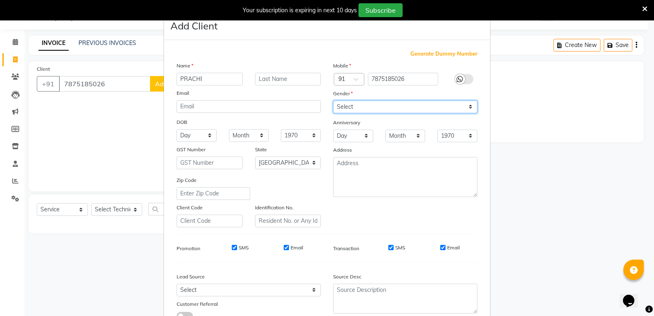
click at [370, 104] on select "Select [DEMOGRAPHIC_DATA] [DEMOGRAPHIC_DATA] Other Prefer Not To Say" at bounding box center [405, 107] width 144 height 13
select select "[DEMOGRAPHIC_DATA]"
click at [333, 101] on select "Select [DEMOGRAPHIC_DATA] [DEMOGRAPHIC_DATA] Other Prefer Not To Say" at bounding box center [405, 107] width 144 height 13
drag, startPoint x: 439, startPoint y: 249, endPoint x: 409, endPoint y: 248, distance: 30.3
click at [440, 248] on input "Email" at bounding box center [442, 247] width 5 height 5
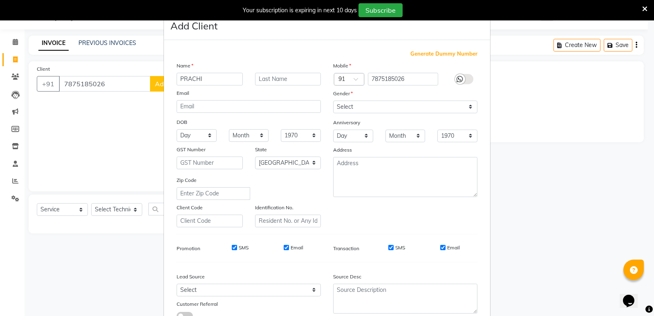
checkbox input "false"
click at [389, 246] on input "SMS" at bounding box center [391, 247] width 5 height 5
checkbox input "false"
click at [284, 247] on input "Email" at bounding box center [286, 247] width 5 height 5
checkbox input "false"
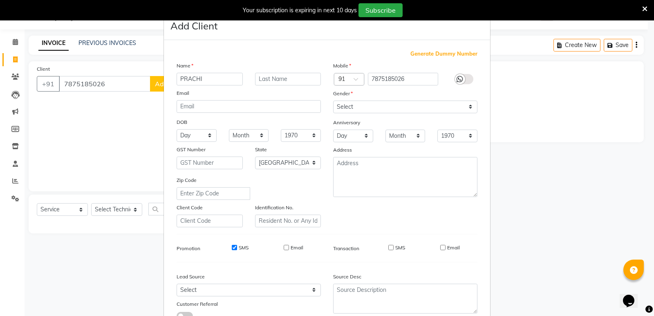
click at [232, 247] on input "SMS" at bounding box center [234, 247] width 5 height 5
checkbox input "false"
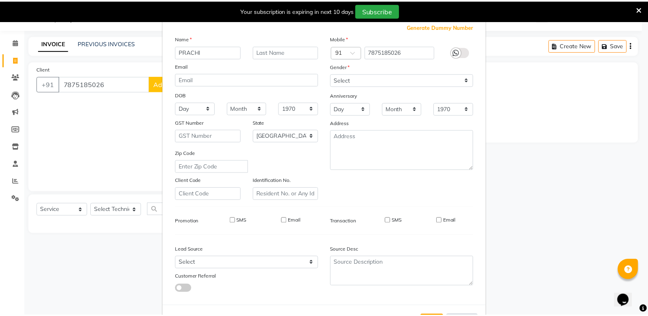
scroll to position [61, 0]
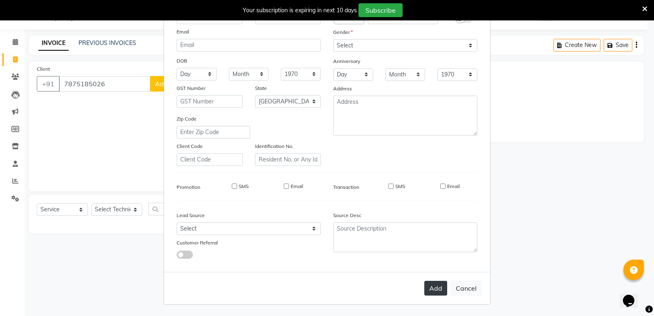
click at [425, 287] on button "Add" at bounding box center [435, 288] width 23 height 15
select select
select select "null"
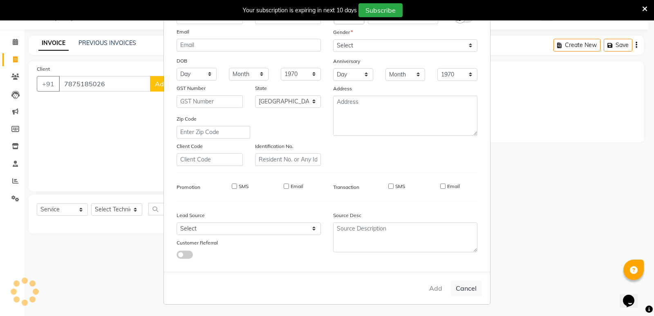
select select
checkbox input "false"
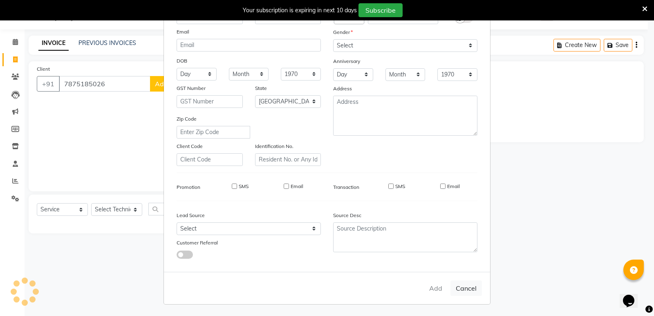
checkbox input "false"
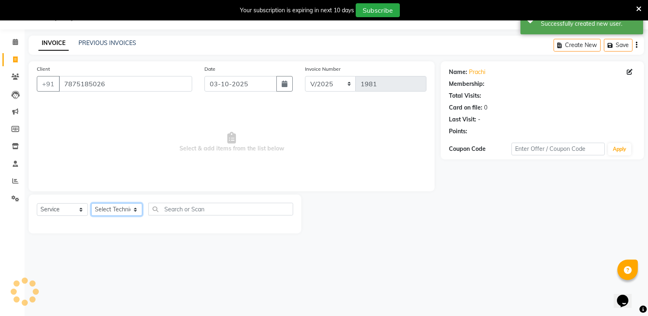
click at [120, 210] on select "Select Technician [PERSON_NAME] bishvajeet [PERSON_NAME] [PERSON_NAME] [PERSON_…" at bounding box center [116, 209] width 51 height 13
select select "88724"
click at [91, 203] on select "Select Technician [PERSON_NAME] bishvajeet [PERSON_NAME] [PERSON_NAME] [PERSON_…" at bounding box center [116, 209] width 51 height 13
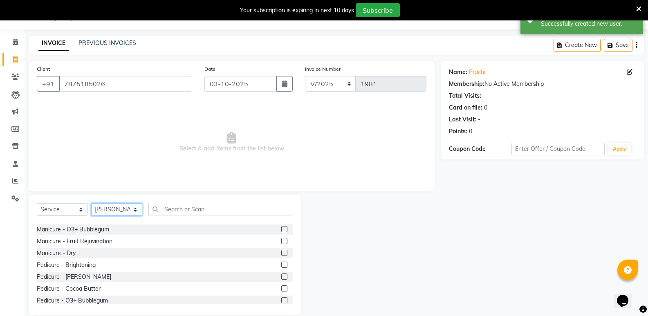
scroll to position [123, 0]
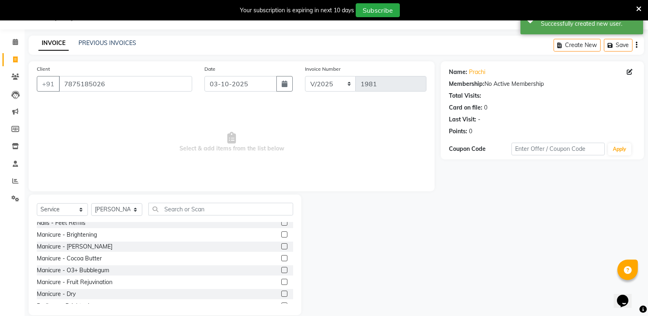
click at [281, 246] on label at bounding box center [284, 246] width 6 height 6
click at [281, 246] on input "checkbox" at bounding box center [283, 246] width 5 height 5
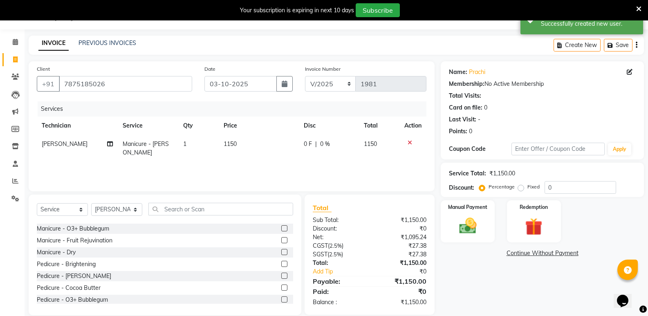
checkbox input "false"
click at [281, 225] on label at bounding box center [284, 225] width 6 height 6
click at [281, 225] on input "checkbox" at bounding box center [283, 225] width 5 height 5
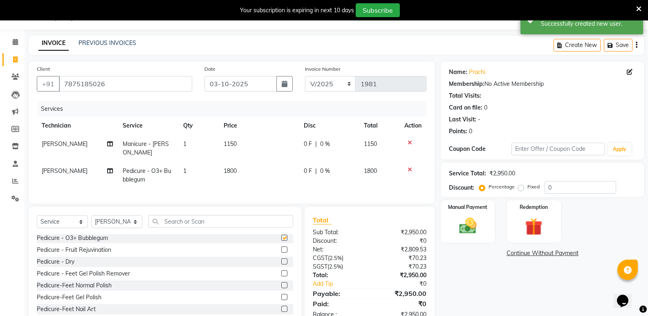
checkbox input "false"
click at [227, 169] on td "1800" at bounding box center [259, 175] width 80 height 27
select select "88724"
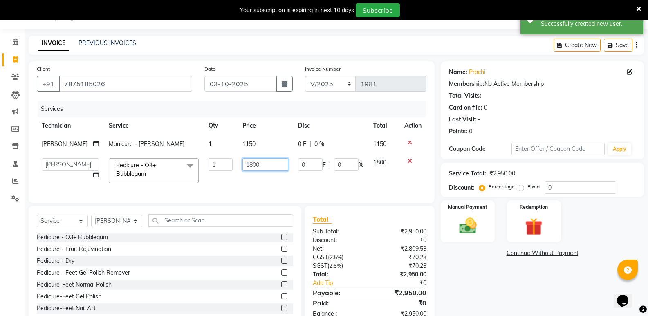
click at [248, 168] on input "1800" at bounding box center [266, 164] width 46 height 13
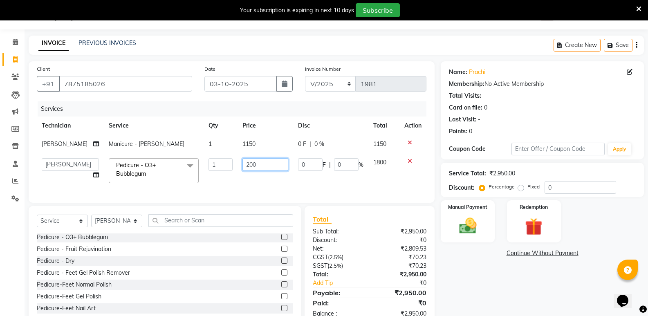
type input "2000"
click at [247, 149] on td "1150" at bounding box center [266, 144] width 56 height 18
select select "88724"
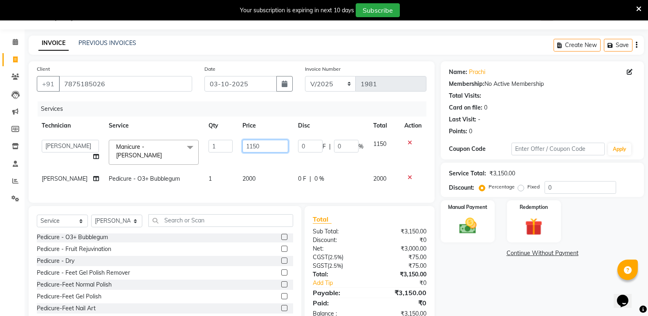
click at [251, 149] on input "1150" at bounding box center [266, 146] width 46 height 13
type input "1200"
click at [461, 227] on img at bounding box center [467, 226] width 29 height 21
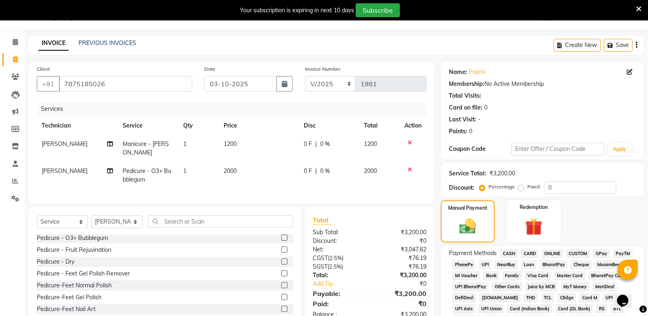
click at [552, 253] on span "ONLINE" at bounding box center [552, 253] width 21 height 9
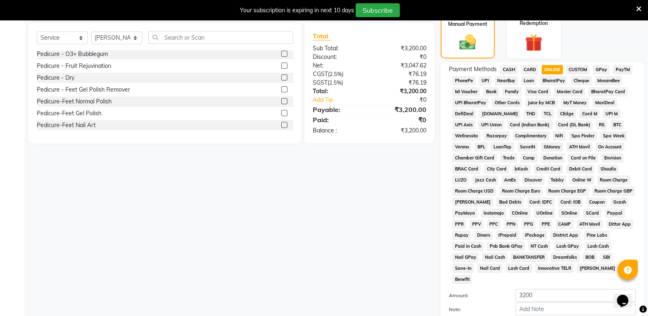
scroll to position [266, 0]
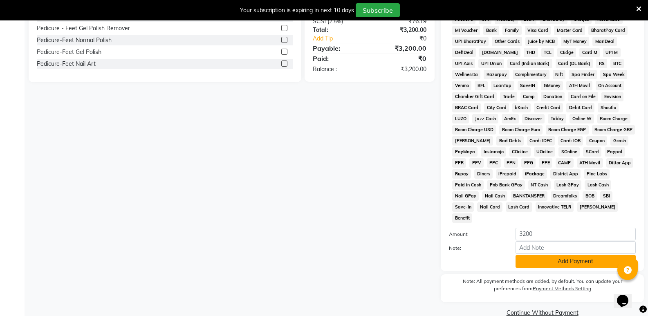
click at [546, 255] on button "Add Payment" at bounding box center [576, 261] width 120 height 13
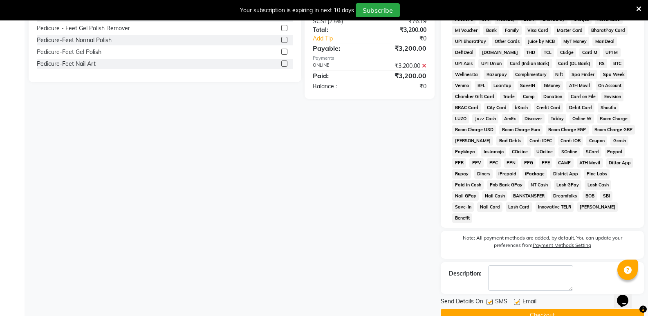
click at [550, 309] on button "Checkout" at bounding box center [542, 315] width 203 height 13
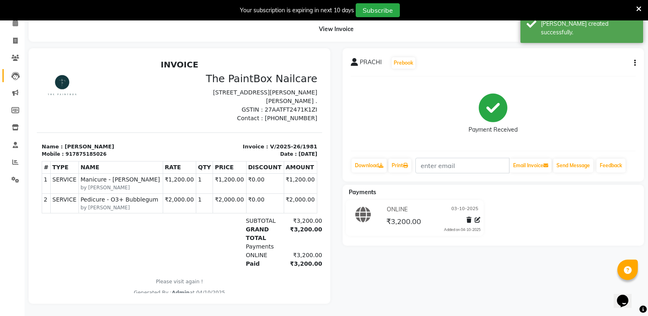
click at [17, 73] on icon at bounding box center [15, 76] width 8 height 8
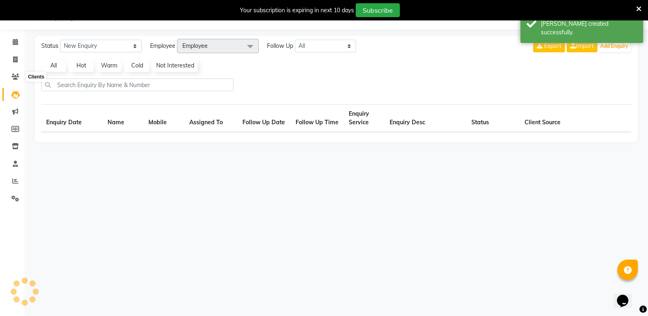
scroll to position [20, 0]
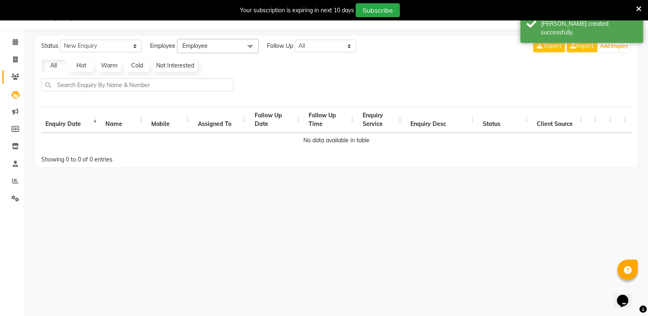
click at [13, 73] on span at bounding box center [15, 76] width 14 height 9
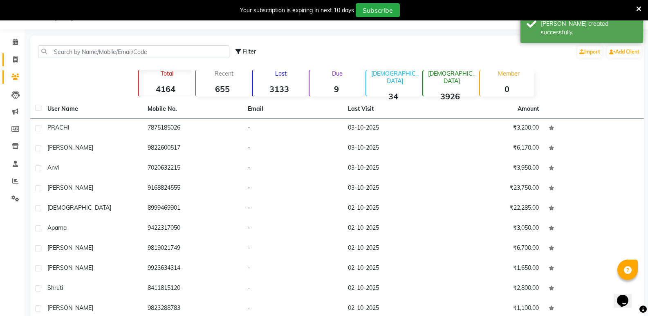
click at [18, 64] on link "Invoice" at bounding box center [12, 59] width 20 height 13
select select "service"
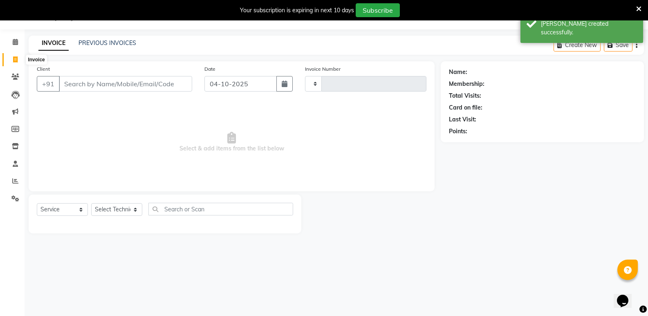
type input "1982"
select select "926"
click at [255, 88] on input "04-10-2025" at bounding box center [240, 84] width 72 height 16
select select "10"
select select "2025"
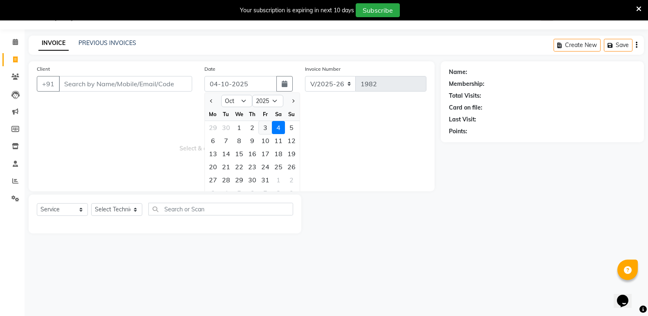
click at [269, 127] on div "3" at bounding box center [265, 127] width 13 height 13
type input "03-10-2025"
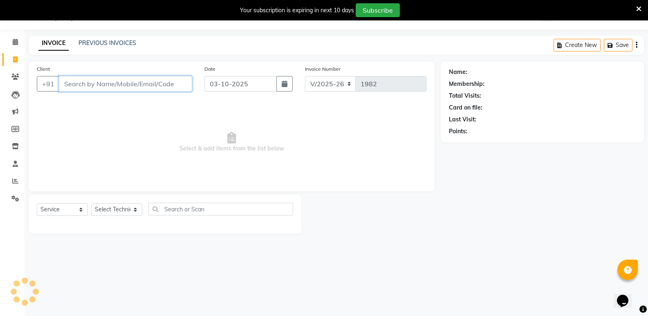
click at [156, 86] on input "Client" at bounding box center [125, 84] width 133 height 16
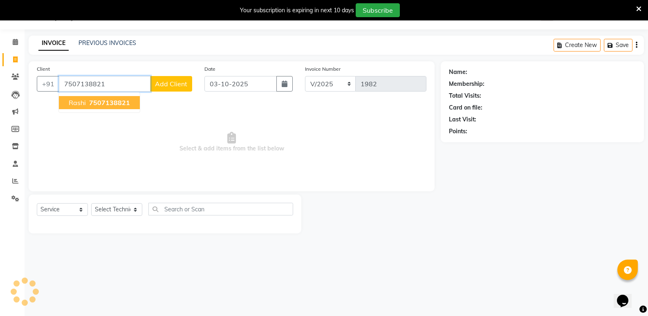
type input "7507138821"
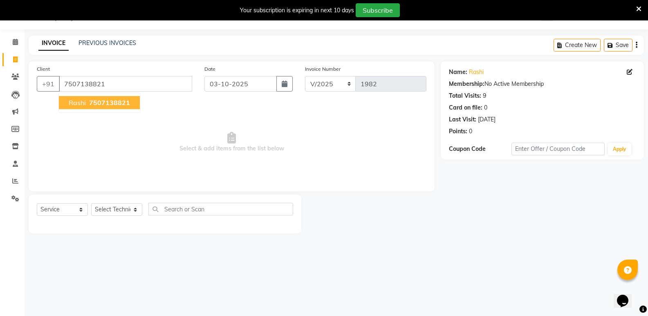
click at [119, 107] on button "Rashi 7507138821" at bounding box center [99, 102] width 81 height 13
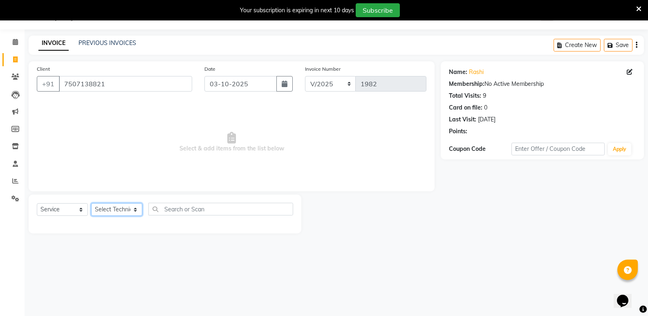
click at [114, 209] on select "Select Technician [PERSON_NAME] bishvajeet [PERSON_NAME] [PERSON_NAME] [PERSON_…" at bounding box center [116, 209] width 51 height 13
select select "85360"
click at [91, 203] on select "Select Technician [PERSON_NAME] bishvajeet [PERSON_NAME] [PERSON_NAME] [PERSON_…" at bounding box center [116, 209] width 51 height 13
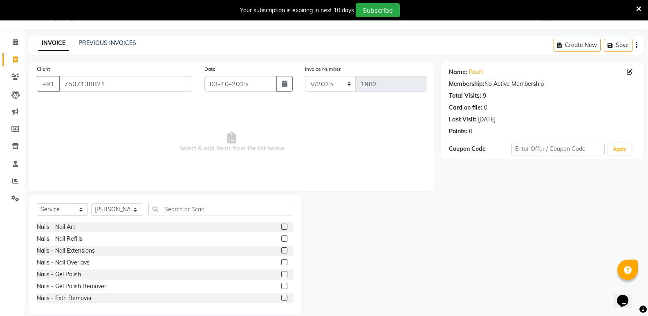
click at [281, 298] on label at bounding box center [284, 298] width 6 height 6
click at [281, 298] on input "checkbox" at bounding box center [283, 298] width 5 height 5
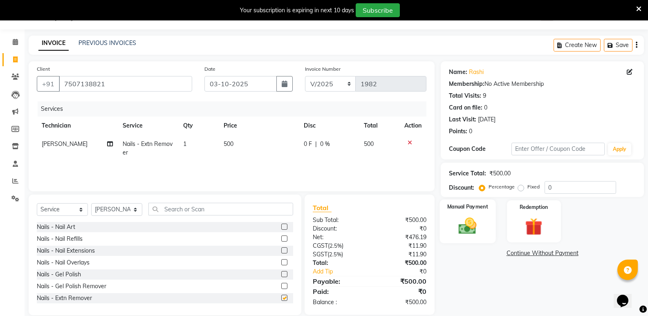
checkbox input "false"
click at [464, 227] on img at bounding box center [467, 226] width 29 height 21
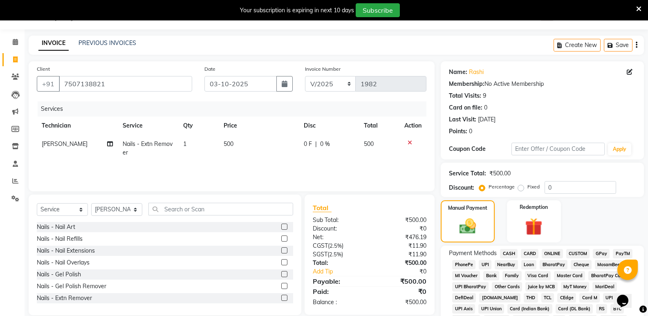
click at [558, 250] on span "ONLINE" at bounding box center [552, 253] width 21 height 9
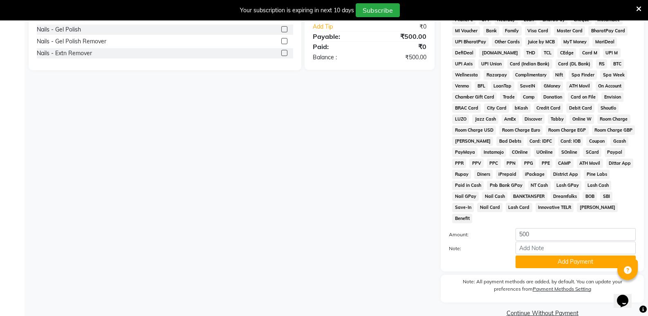
scroll to position [266, 0]
click at [566, 255] on button "Add Payment" at bounding box center [576, 261] width 120 height 13
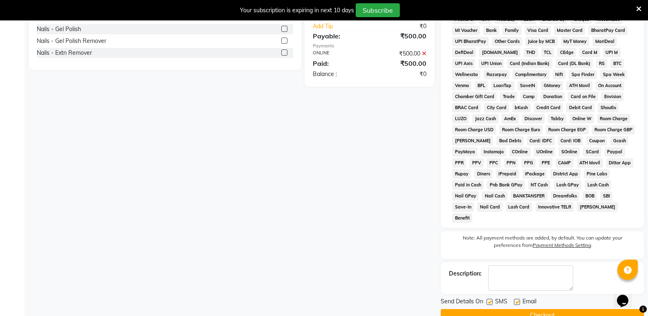
click at [567, 309] on button "Checkout" at bounding box center [542, 315] width 203 height 13
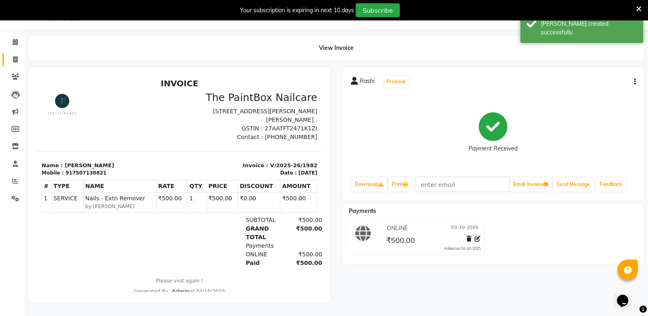
click at [12, 60] on link "Invoice" at bounding box center [12, 59] width 20 height 13
select select "926"
select select "service"
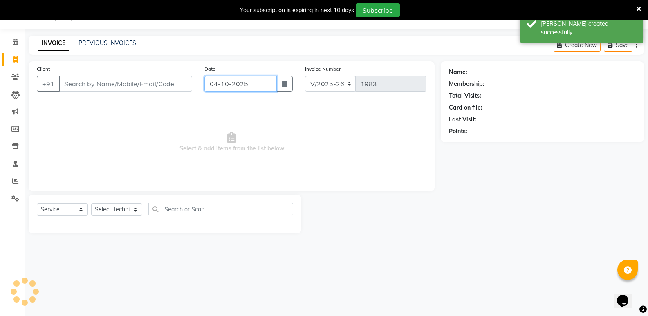
click at [264, 85] on input "04-10-2025" at bounding box center [240, 84] width 72 height 16
select select "10"
select select "2025"
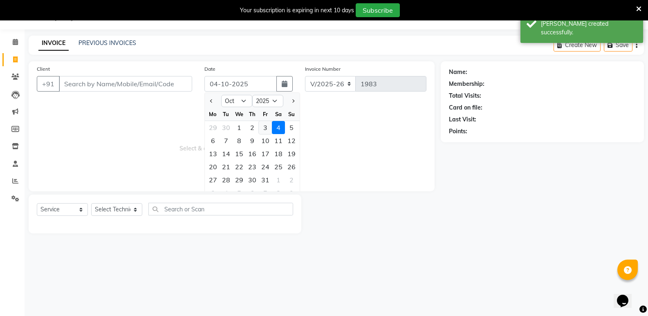
click at [263, 128] on div "3" at bounding box center [265, 127] width 13 height 13
type input "03-10-2025"
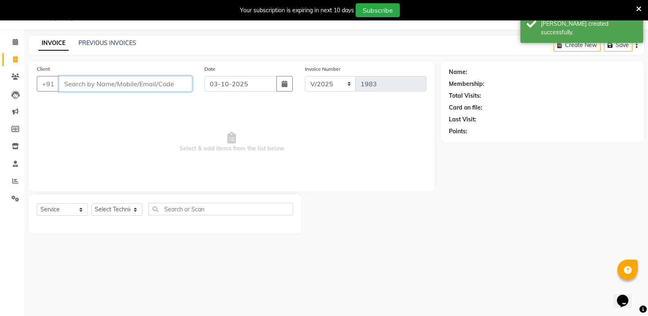
click at [180, 85] on input "Client" at bounding box center [125, 84] width 133 height 16
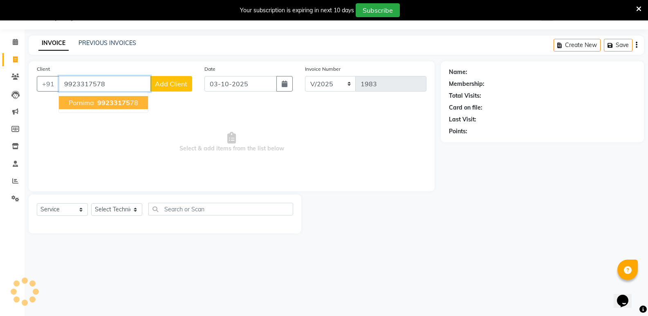
type input "9923317578"
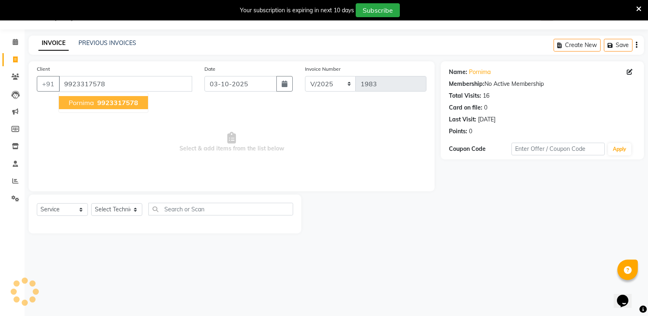
click at [83, 101] on span "pornima" at bounding box center [81, 103] width 25 height 8
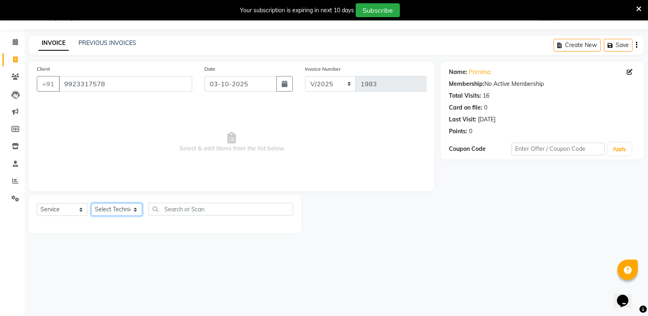
drag, startPoint x: 107, startPoint y: 211, endPoint x: 108, endPoint y: 206, distance: 5.5
click at [107, 211] on select "Select Technician [PERSON_NAME] bishvajeet [PERSON_NAME] [PERSON_NAME] [PERSON_…" at bounding box center [116, 209] width 51 height 13
select select "28060"
click at [91, 203] on select "Select Technician [PERSON_NAME] bishvajeet [PERSON_NAME] [PERSON_NAME] [PERSON_…" at bounding box center [116, 209] width 51 height 13
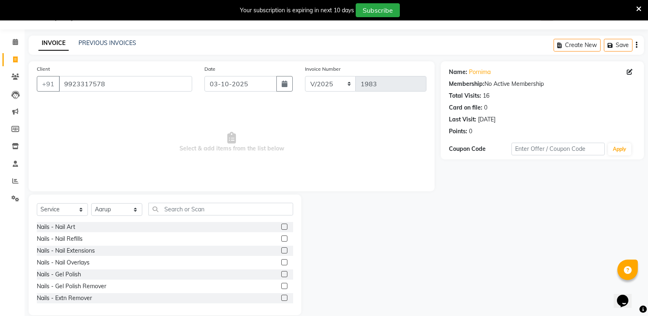
drag, startPoint x: 279, startPoint y: 251, endPoint x: 279, endPoint y: 234, distance: 17.2
click at [281, 250] on label at bounding box center [284, 250] width 6 height 6
click at [281, 250] on input "checkbox" at bounding box center [283, 250] width 5 height 5
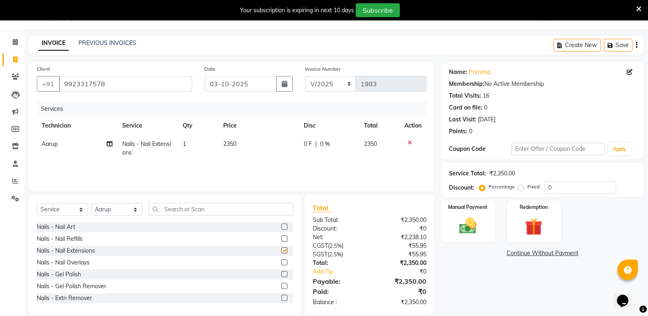
checkbox input "false"
click at [233, 146] on span "2350" at bounding box center [229, 143] width 13 height 7
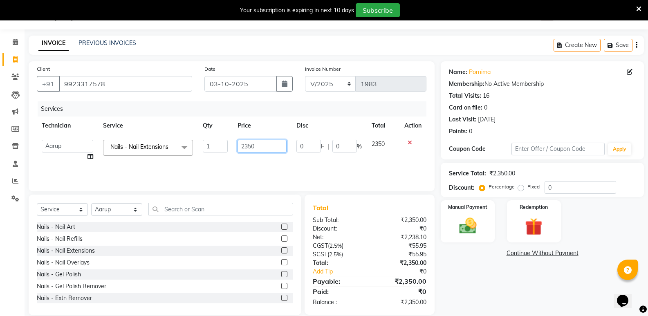
click at [247, 152] on input "2350" at bounding box center [262, 146] width 49 height 13
type input "2150"
click at [281, 224] on label at bounding box center [284, 227] width 6 height 6
click at [281, 225] on input "checkbox" at bounding box center [283, 227] width 5 height 5
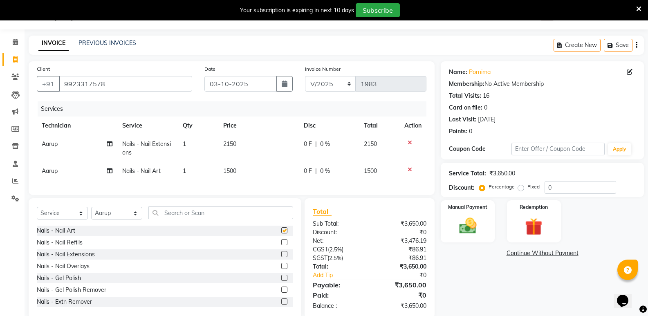
checkbox input "false"
click at [234, 174] on span "1500" at bounding box center [229, 170] width 13 height 7
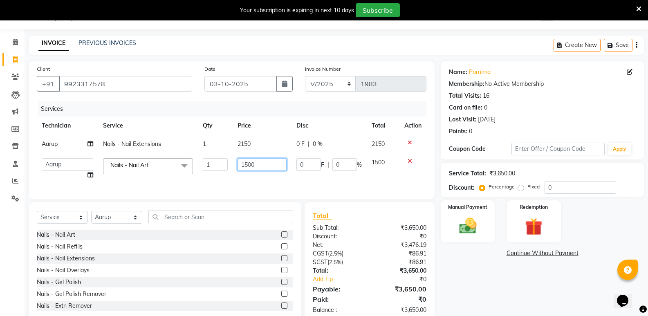
click at [251, 170] on input "1500" at bounding box center [262, 164] width 49 height 13
click at [249, 169] on input "1500" at bounding box center [262, 164] width 49 height 13
type input "400"
click at [474, 231] on img at bounding box center [467, 226] width 29 height 21
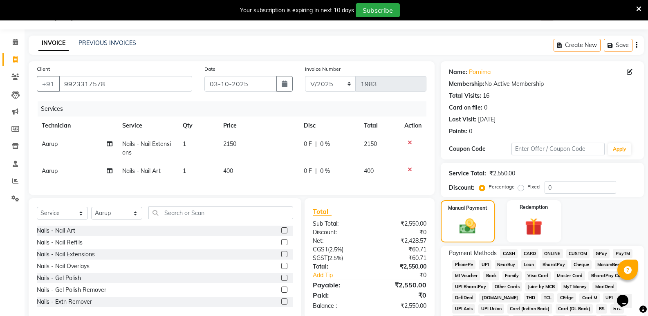
click at [557, 254] on span "ONLINE" at bounding box center [552, 253] width 21 height 9
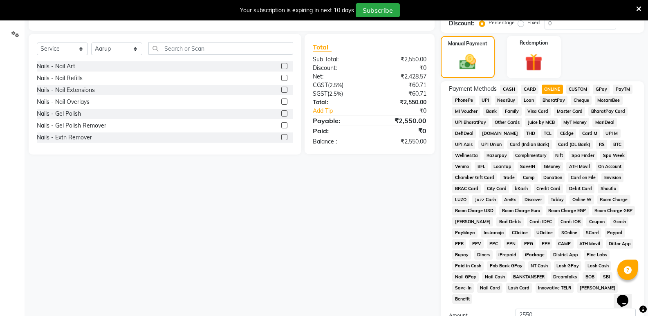
scroll to position [266, 0]
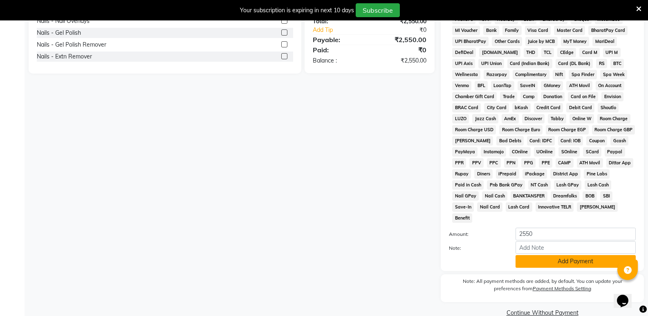
click at [548, 255] on button "Add Payment" at bounding box center [576, 261] width 120 height 13
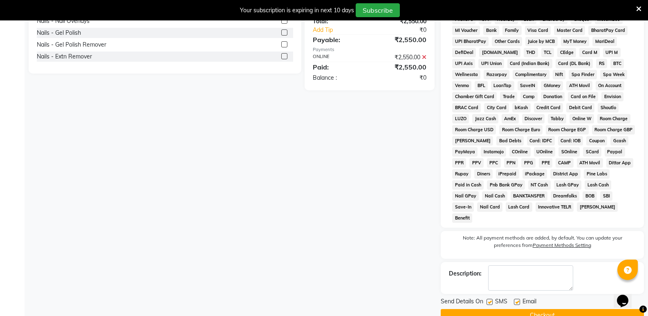
click at [555, 309] on button "Checkout" at bounding box center [542, 315] width 203 height 13
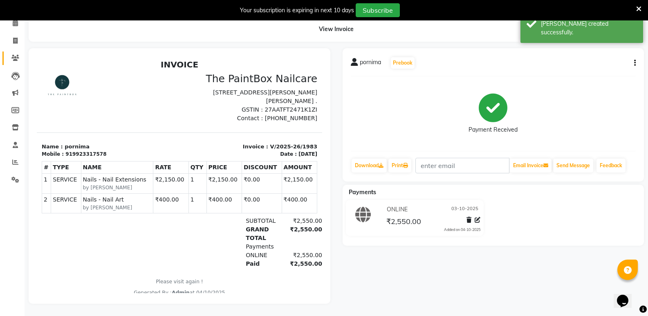
click at [15, 58] on link "Clients" at bounding box center [12, 58] width 20 height 13
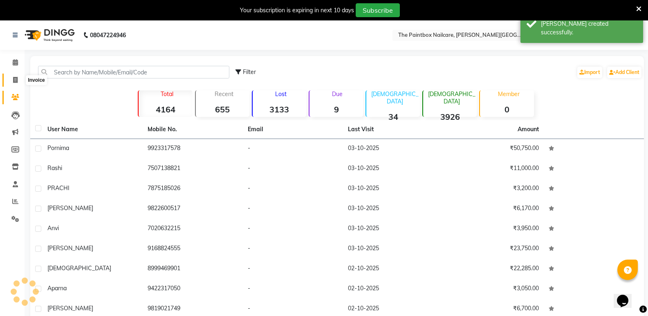
click at [18, 77] on span at bounding box center [15, 80] width 14 height 9
select select "service"
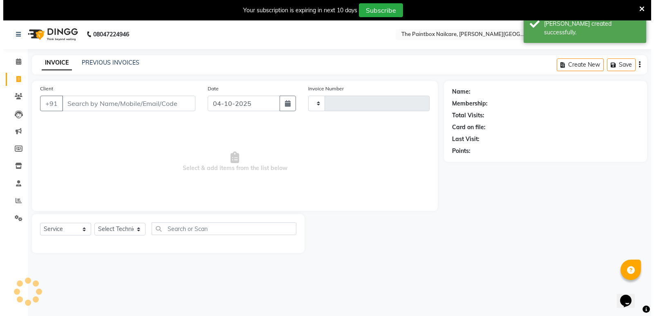
scroll to position [20, 0]
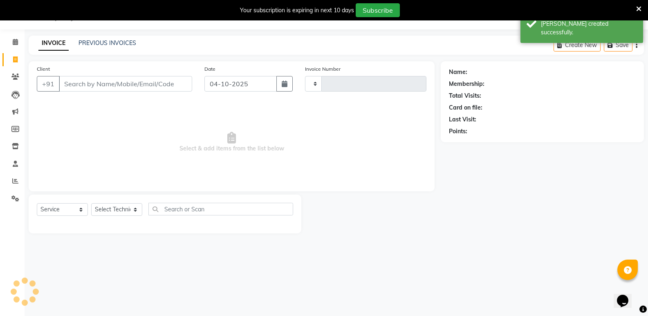
type input "1984"
select select "926"
click at [267, 79] on input "04-10-2025" at bounding box center [240, 84] width 72 height 16
select select "10"
select select "2025"
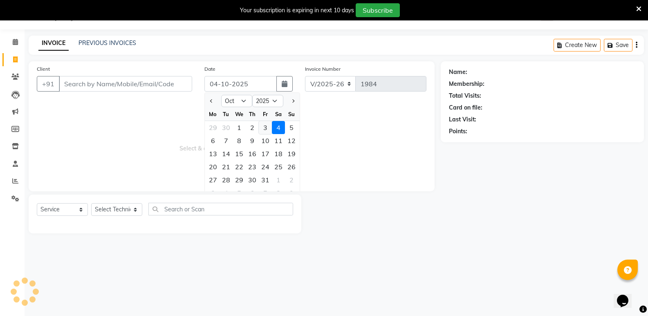
click at [264, 124] on div "3" at bounding box center [265, 127] width 13 height 13
type input "03-10-2025"
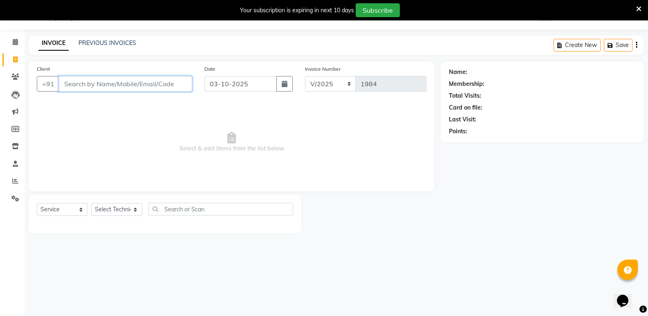
click at [157, 84] on input "Client" at bounding box center [125, 84] width 133 height 16
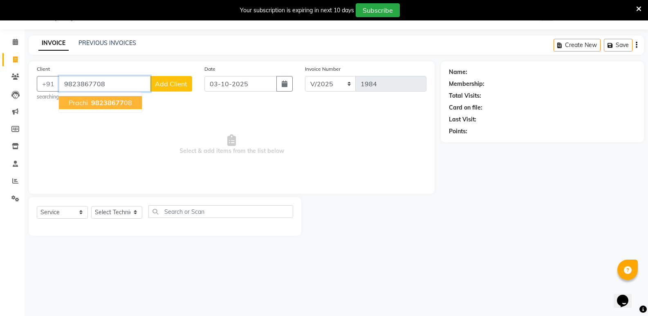
type input "9823867708"
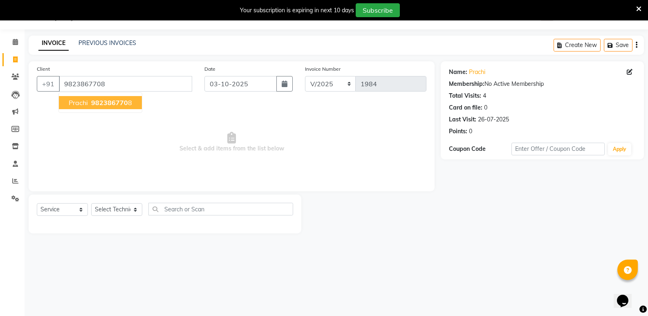
click at [77, 102] on span "Prachi" at bounding box center [78, 103] width 19 height 8
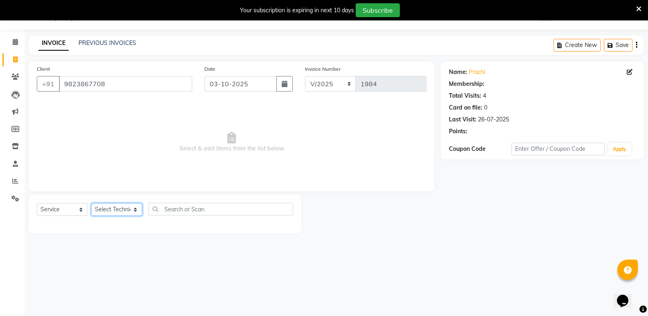
click at [110, 207] on select "Select Technician [PERSON_NAME] bishvajeet [PERSON_NAME] [PERSON_NAME] [PERSON_…" at bounding box center [116, 209] width 51 height 13
select select "85359"
click at [91, 203] on select "Select Technician [PERSON_NAME] bishvajeet [PERSON_NAME] [PERSON_NAME] [PERSON_…" at bounding box center [116, 209] width 51 height 13
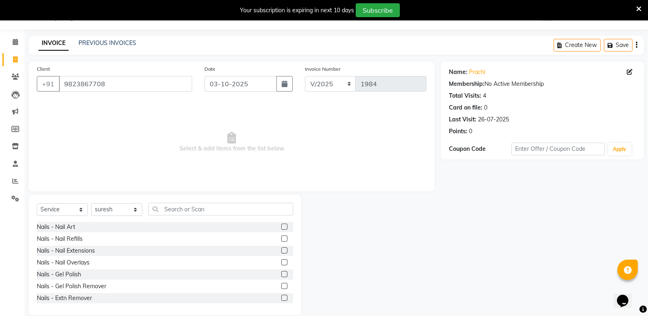
click at [625, 69] on div "Name: [PERSON_NAME]" at bounding box center [542, 72] width 187 height 9
click at [628, 70] on icon at bounding box center [630, 72] width 6 height 6
select select "22"
select select "[DEMOGRAPHIC_DATA]"
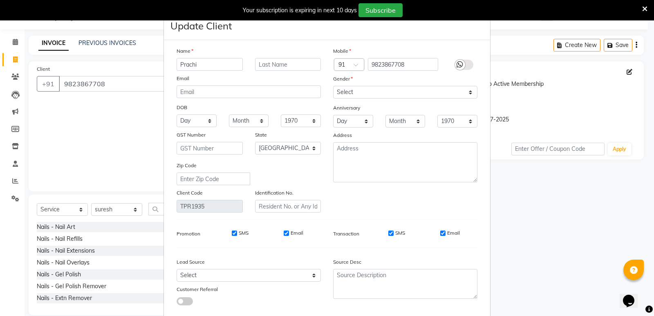
click at [211, 68] on input "Prachi" at bounding box center [210, 64] width 66 height 13
type input "P"
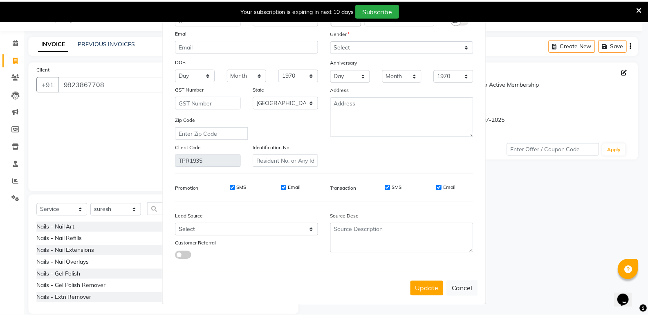
scroll to position [47, 0]
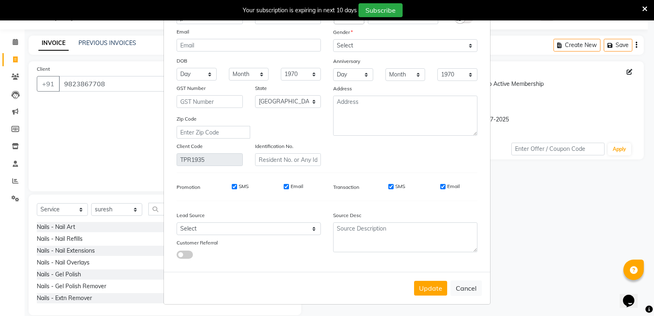
type input "jyoti"
click at [442, 185] on input "Email" at bounding box center [442, 186] width 5 height 5
checkbox input "false"
click at [391, 185] on input "SMS" at bounding box center [391, 186] width 5 height 5
checkbox input "false"
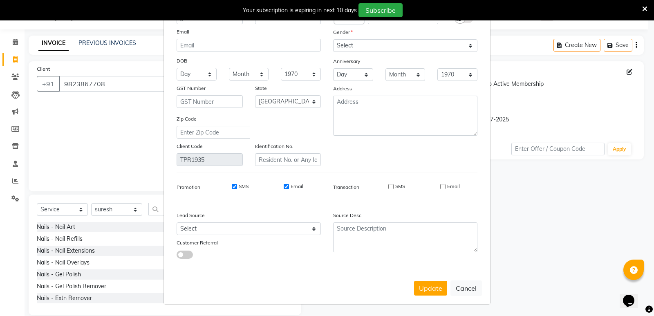
click at [284, 184] on input "Email" at bounding box center [286, 186] width 5 height 5
checkbox input "false"
click at [232, 186] on input "SMS" at bounding box center [234, 186] width 5 height 5
checkbox input "false"
click at [424, 284] on button "Update" at bounding box center [430, 288] width 33 height 15
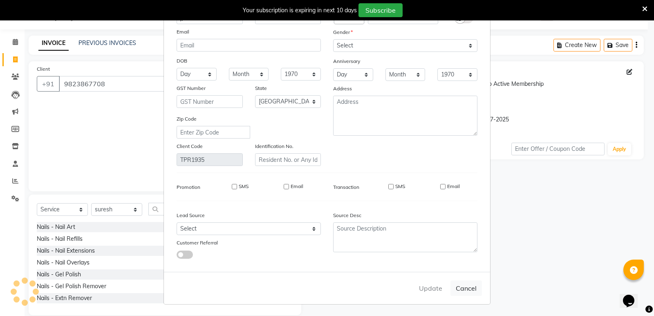
select select
select select "null"
select select
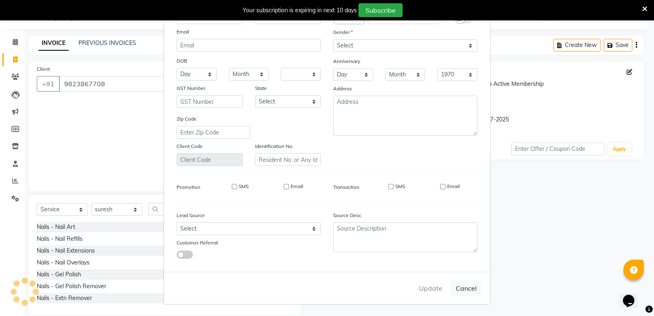
select select
checkbox input "false"
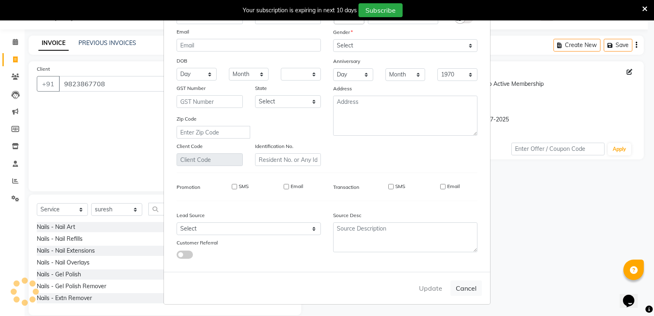
checkbox input "false"
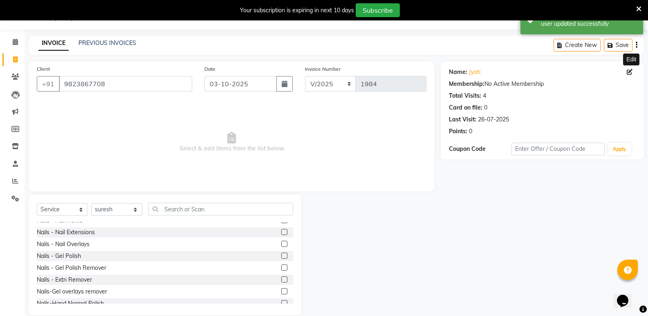
scroll to position [0, 0]
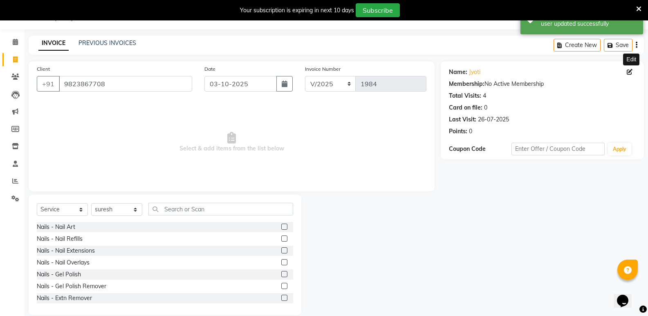
click at [281, 261] on label at bounding box center [284, 262] width 6 height 6
click at [281, 261] on input "checkbox" at bounding box center [283, 262] width 5 height 5
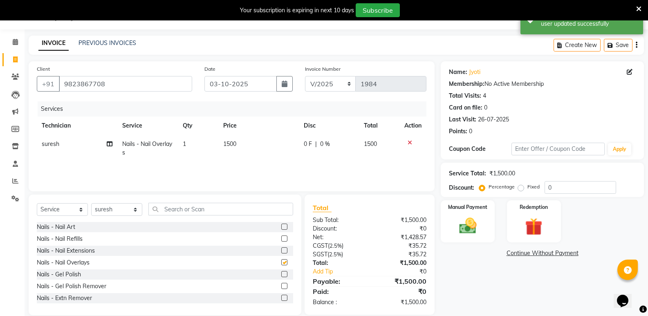
checkbox input "false"
click at [235, 146] on span "1500" at bounding box center [229, 143] width 13 height 7
select select "85359"
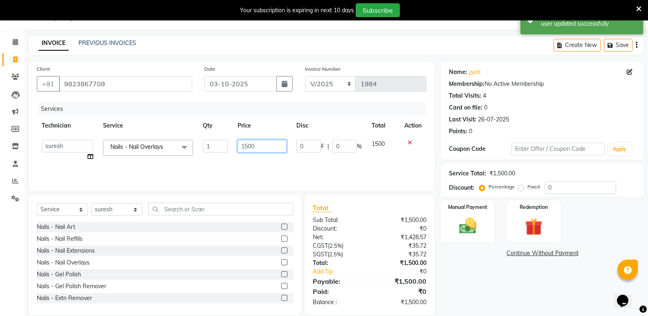
click at [251, 151] on input "1500" at bounding box center [262, 146] width 49 height 13
type input "750"
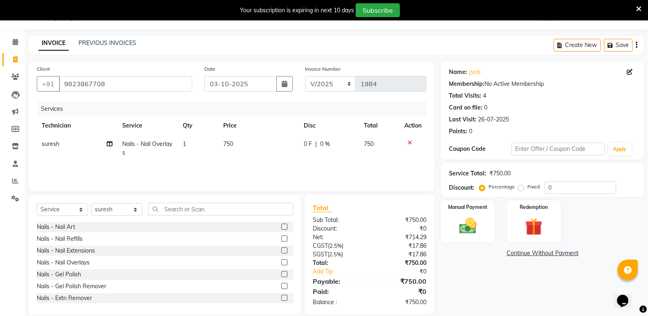
click at [281, 274] on label at bounding box center [284, 274] width 6 height 6
click at [281, 274] on input "checkbox" at bounding box center [283, 274] width 5 height 5
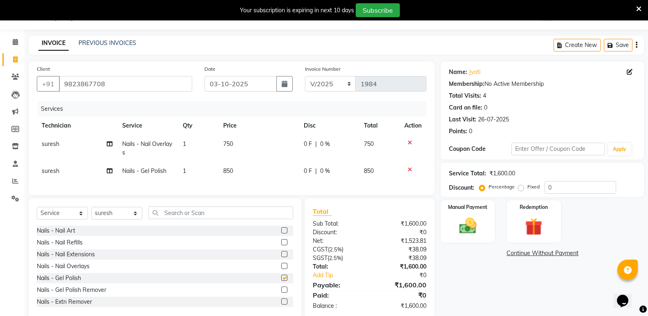
checkbox input "false"
click at [228, 169] on span "850" at bounding box center [228, 170] width 10 height 7
select select "85359"
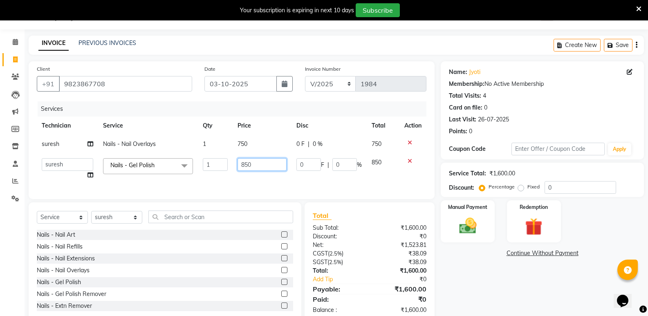
click at [253, 165] on input "850" at bounding box center [262, 164] width 49 height 13
type input "8"
type input "425"
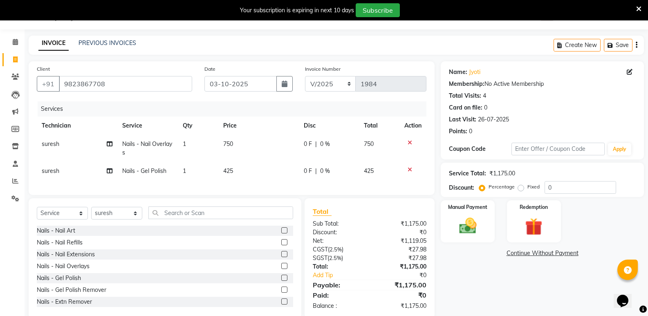
drag, startPoint x: 276, startPoint y: 240, endPoint x: 240, endPoint y: 180, distance: 69.9
click at [281, 236] on div at bounding box center [283, 231] width 5 height 9
click at [229, 168] on span "425" at bounding box center [228, 170] width 10 height 7
select select "85359"
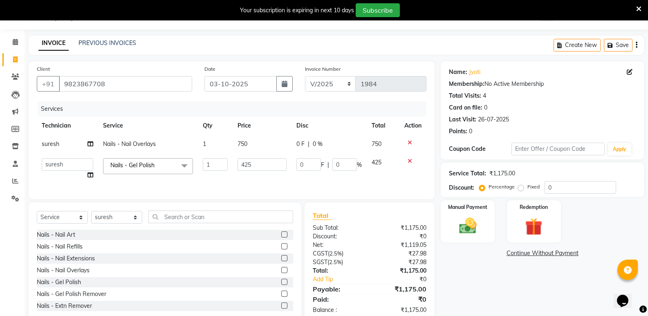
click at [281, 238] on label at bounding box center [284, 234] width 6 height 6
click at [281, 238] on input "checkbox" at bounding box center [283, 234] width 5 height 5
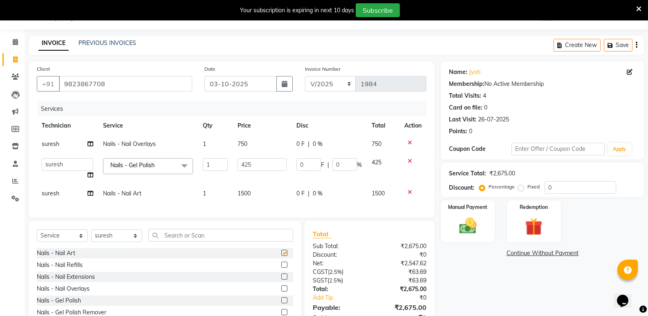
checkbox input "false"
click at [241, 190] on span "1500" at bounding box center [244, 193] width 13 height 7
select select "85359"
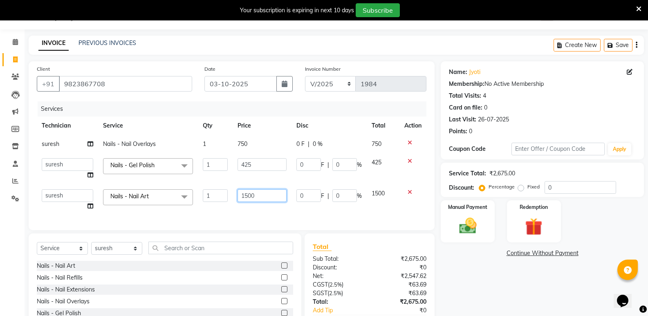
click at [249, 198] on input "1500" at bounding box center [262, 195] width 49 height 13
type input "800"
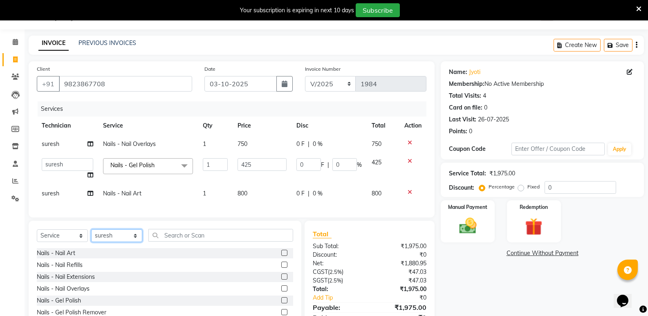
click at [106, 248] on div "Select Service Product Membership Package Voucher Prepaid Gift Card Select Tech…" at bounding box center [165, 238] width 256 height 19
select select "85360"
click at [91, 236] on select "Select Technician [PERSON_NAME] bishvajeet [PERSON_NAME] [PERSON_NAME] [PERSON_…" at bounding box center [116, 235] width 51 height 13
click at [281, 303] on label at bounding box center [284, 300] width 6 height 6
click at [281, 303] on input "checkbox" at bounding box center [283, 300] width 5 height 5
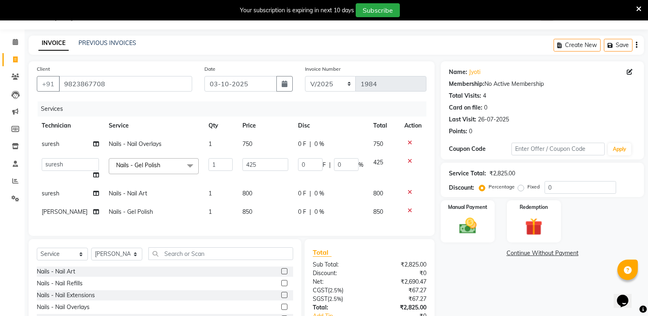
checkbox input "false"
click at [281, 274] on label at bounding box center [284, 271] width 6 height 6
click at [281, 274] on input "checkbox" at bounding box center [283, 271] width 5 height 5
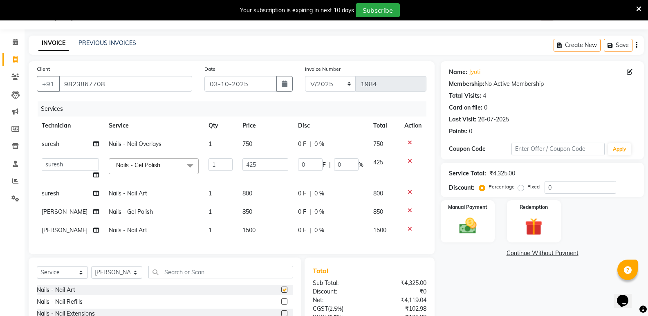
checkbox input "false"
click at [243, 230] on span "1500" at bounding box center [249, 230] width 13 height 7
select select "85360"
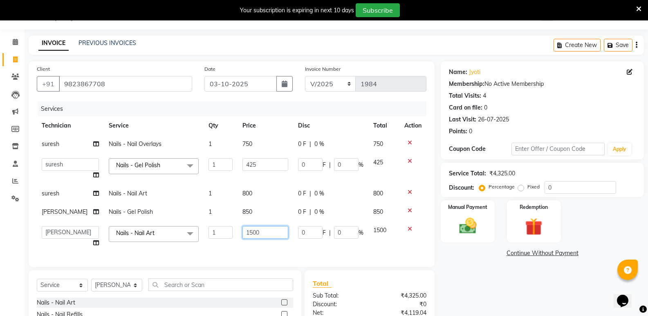
click at [247, 237] on input "1500" at bounding box center [266, 232] width 46 height 13
type input "800"
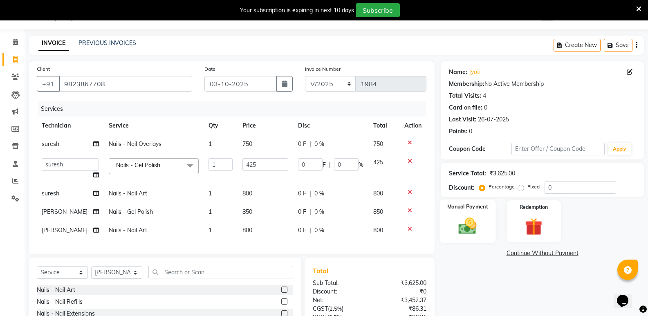
click at [479, 226] on img at bounding box center [467, 226] width 29 height 21
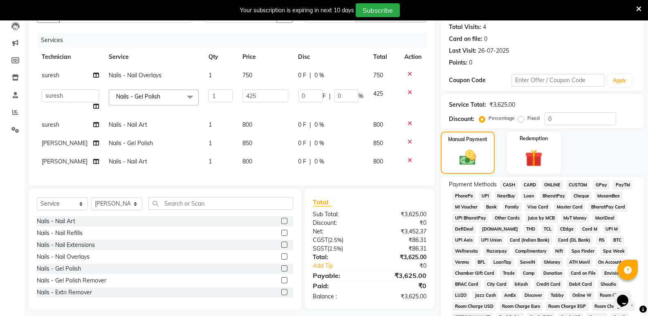
scroll to position [102, 0]
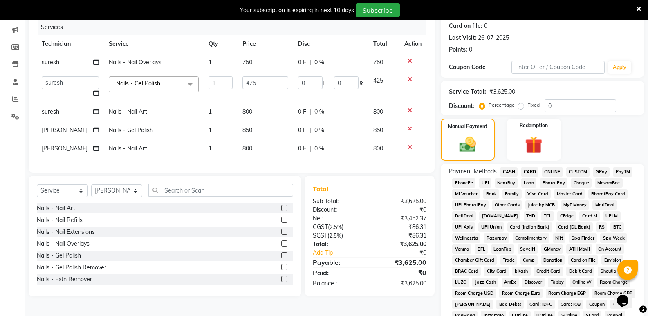
click at [514, 170] on span "CASH" at bounding box center [509, 171] width 18 height 9
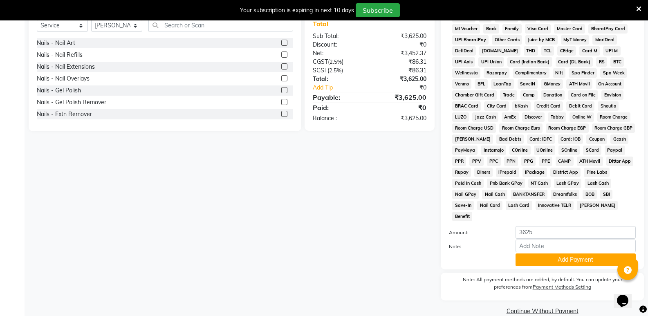
scroll to position [270, 0]
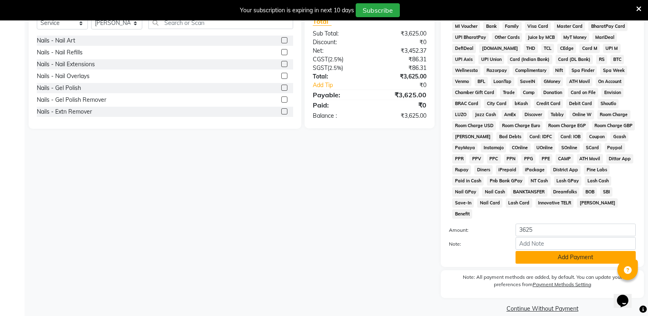
click at [554, 251] on button "Add Payment" at bounding box center [576, 257] width 120 height 13
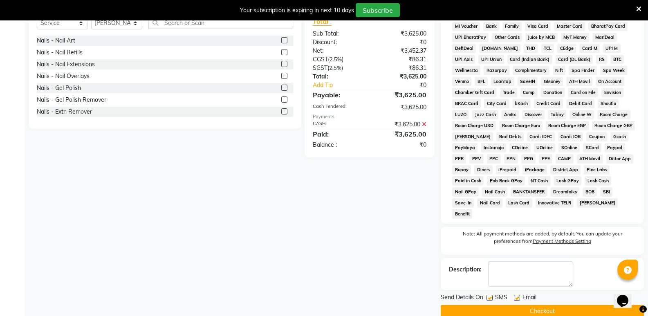
click at [547, 305] on button "Checkout" at bounding box center [542, 311] width 203 height 13
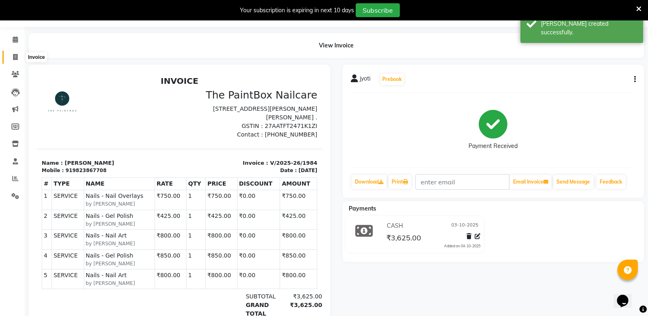
click at [12, 61] on span at bounding box center [15, 57] width 14 height 9
select select "service"
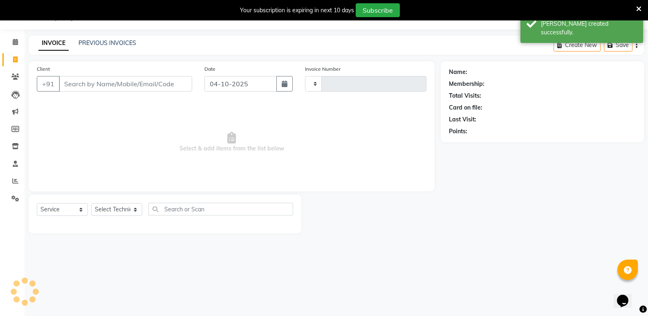
scroll to position [20, 0]
click at [247, 84] on input "04-10-2025" at bounding box center [240, 84] width 72 height 16
select select "10"
select select "2025"
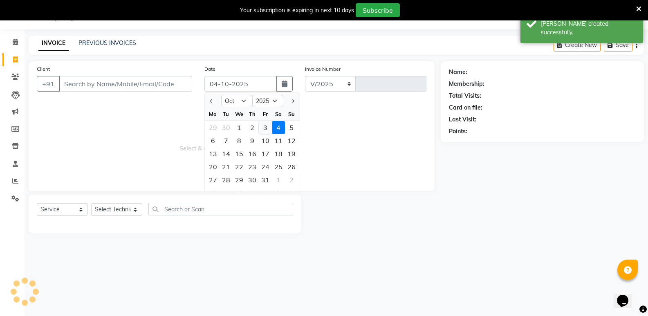
select select "926"
type input "1985"
click at [262, 126] on div "3" at bounding box center [265, 127] width 13 height 13
type input "03-10-2025"
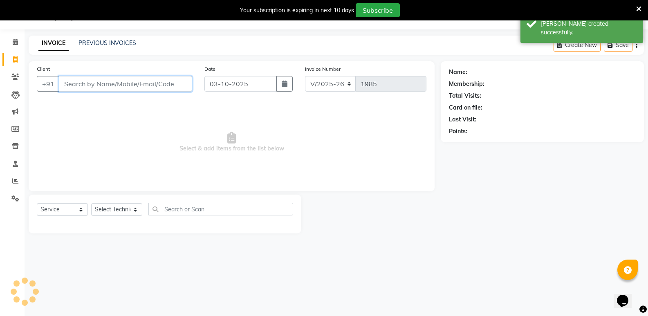
click at [169, 82] on input "Client" at bounding box center [125, 84] width 133 height 16
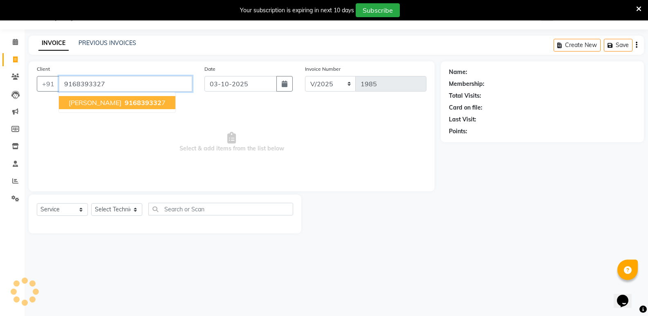
type input "9168393327"
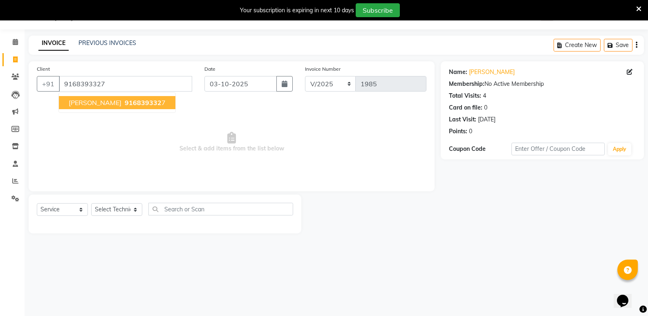
click at [125, 103] on span "916839332" at bounding box center [143, 103] width 37 height 8
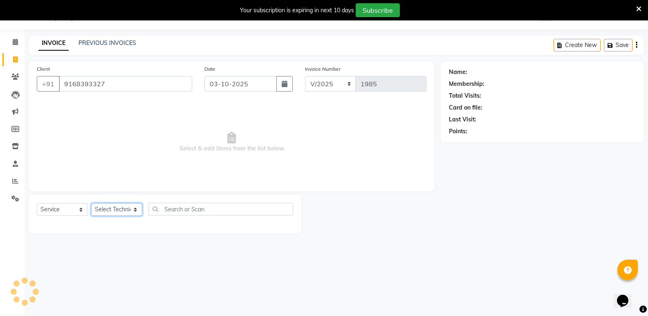
click at [112, 204] on select "Select Technician [PERSON_NAME] bishvajeet [PERSON_NAME] [PERSON_NAME] [PERSON_…" at bounding box center [116, 209] width 51 height 13
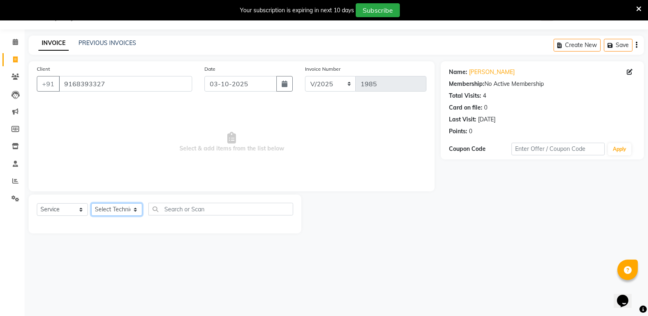
select select "88724"
click at [91, 203] on select "Select Technician [PERSON_NAME] bishvajeet [PERSON_NAME] [PERSON_NAME] [PERSON_…" at bounding box center [116, 209] width 51 height 13
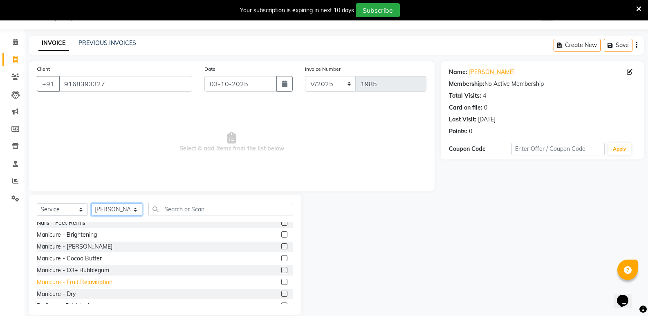
scroll to position [164, 0]
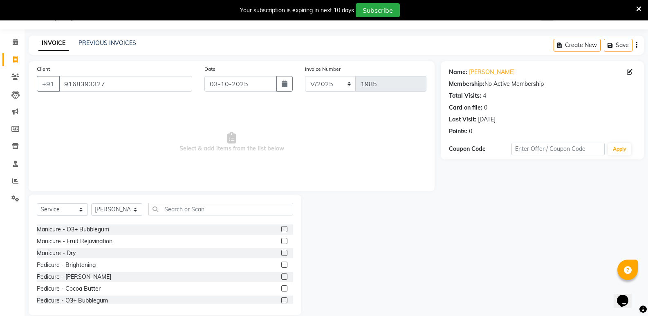
click at [281, 299] on label at bounding box center [284, 300] width 6 height 6
click at [281, 299] on input "checkbox" at bounding box center [283, 300] width 5 height 5
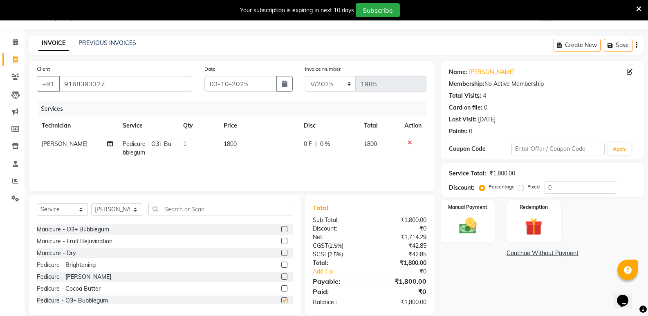
checkbox input "false"
click at [231, 144] on span "1800" at bounding box center [230, 143] width 13 height 7
select select "88724"
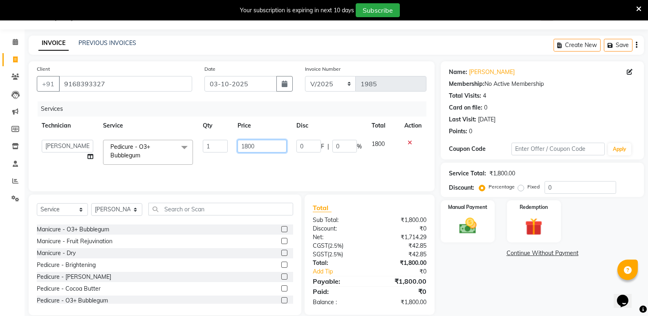
click at [249, 151] on input "1800" at bounding box center [262, 146] width 49 height 13
type input "2000"
click at [111, 210] on select "Select Technician [PERSON_NAME] bishvajeet [PERSON_NAME] [PERSON_NAME] [PERSON_…" at bounding box center [116, 209] width 51 height 13
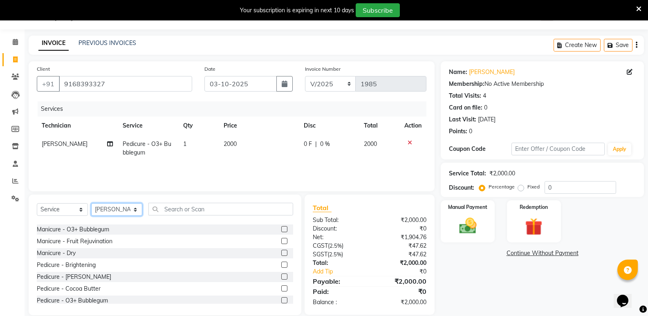
select select "89153"
click at [91, 203] on select "Select Technician [PERSON_NAME] bishvajeet [PERSON_NAME] [PERSON_NAME] [PERSON_…" at bounding box center [116, 209] width 51 height 13
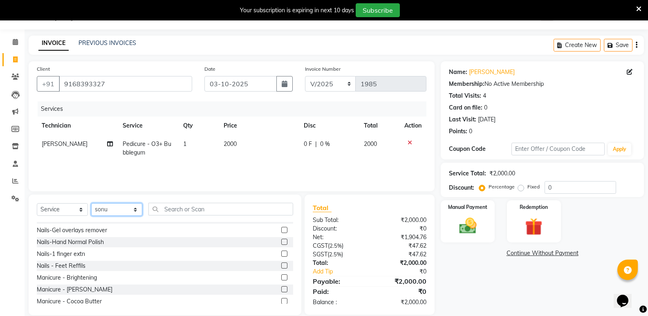
scroll to position [0, 0]
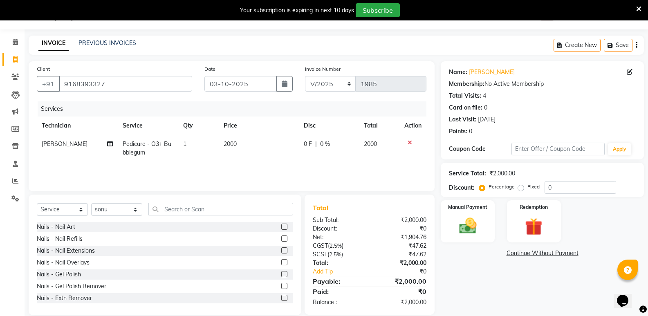
click at [275, 286] on div "Nails - Gel Polish Remover" at bounding box center [165, 286] width 256 height 10
drag, startPoint x: 276, startPoint y: 286, endPoint x: 276, endPoint y: 250, distance: 36.0
click at [281, 285] on label at bounding box center [284, 286] width 6 height 6
click at [281, 285] on input "checkbox" at bounding box center [283, 286] width 5 height 5
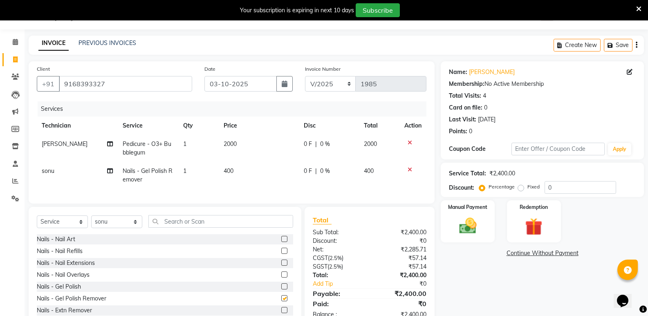
checkbox input "false"
click at [232, 167] on span "400" at bounding box center [229, 170] width 10 height 7
select select "89153"
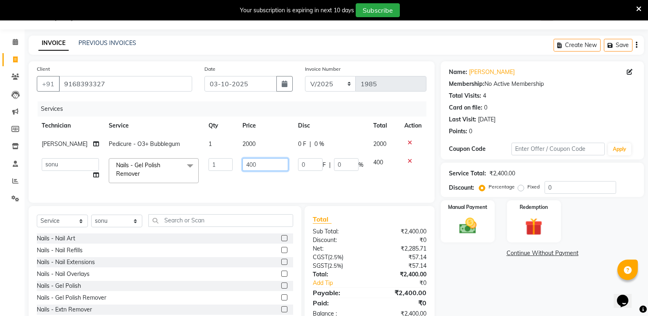
click at [248, 170] on input "400" at bounding box center [266, 164] width 46 height 13
type input "250"
click at [281, 277] on label at bounding box center [284, 274] width 6 height 6
click at [281, 277] on input "checkbox" at bounding box center [283, 274] width 5 height 5
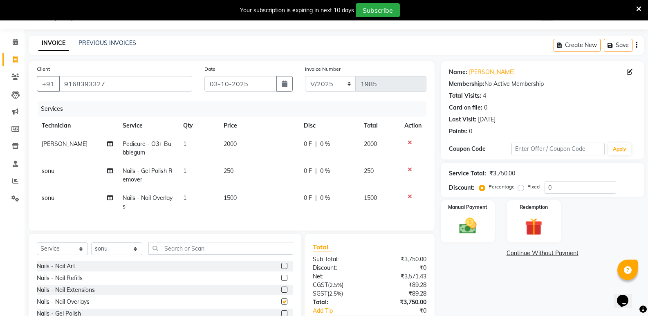
checkbox input "false"
click at [224, 203] on td "1500" at bounding box center [259, 202] width 80 height 27
select select "89153"
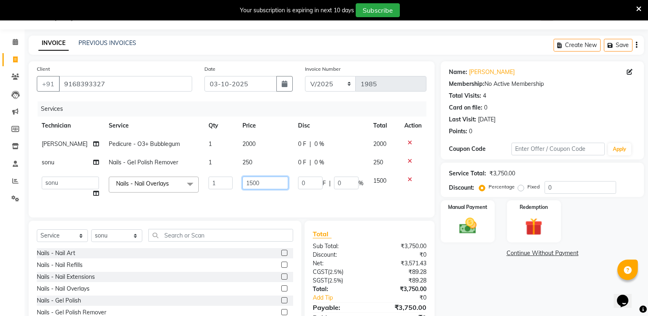
click at [252, 185] on input "1500" at bounding box center [266, 183] width 46 height 13
type input "1350"
click at [460, 221] on img at bounding box center [467, 226] width 29 height 21
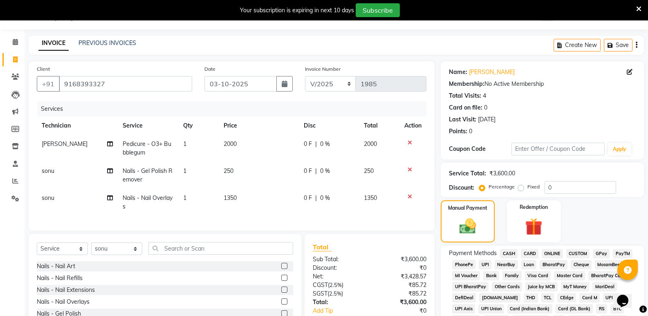
click at [509, 252] on span "CASH" at bounding box center [509, 253] width 18 height 9
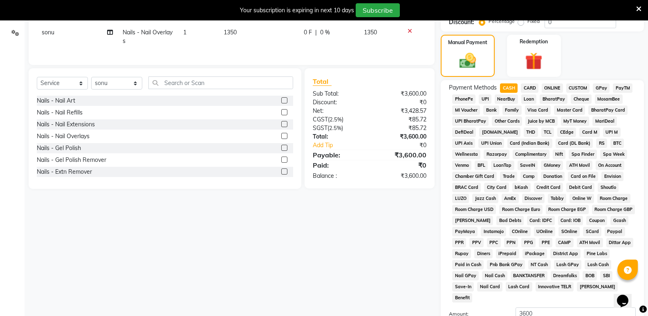
scroll to position [266, 0]
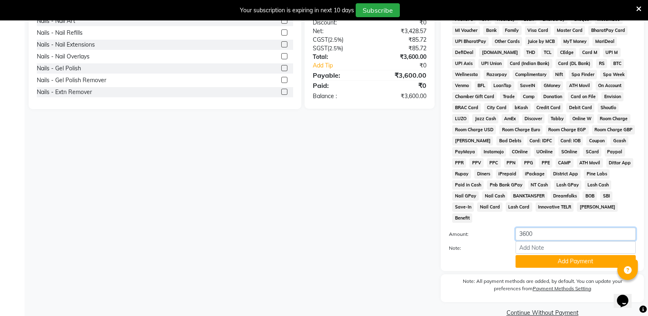
click at [534, 228] on input "3600" at bounding box center [576, 234] width 120 height 13
type input "3550"
click at [559, 255] on button "Add Payment" at bounding box center [576, 261] width 120 height 13
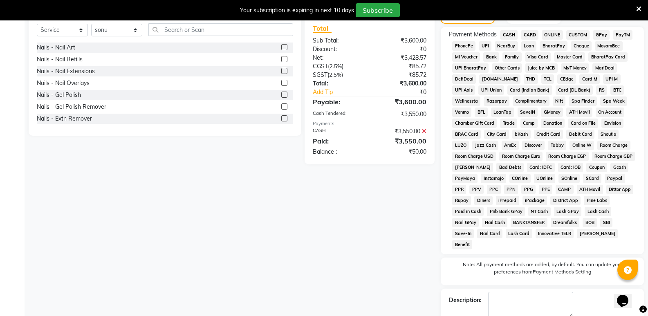
scroll to position [225, 0]
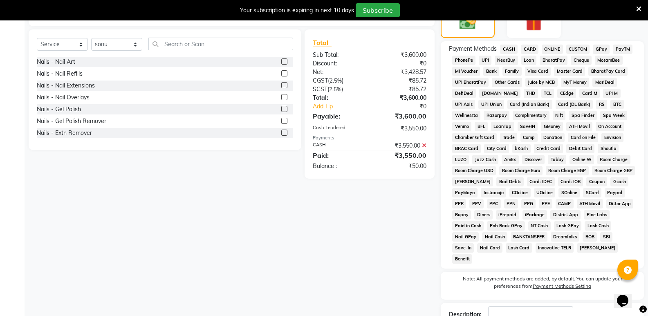
click at [555, 44] on div "Payment Methods CASH CARD ONLINE CUSTOM GPay PayTM PhonePe UPI NearBuy Loan Bha…" at bounding box center [542, 154] width 203 height 227
click at [555, 47] on span "ONLINE" at bounding box center [552, 49] width 21 height 9
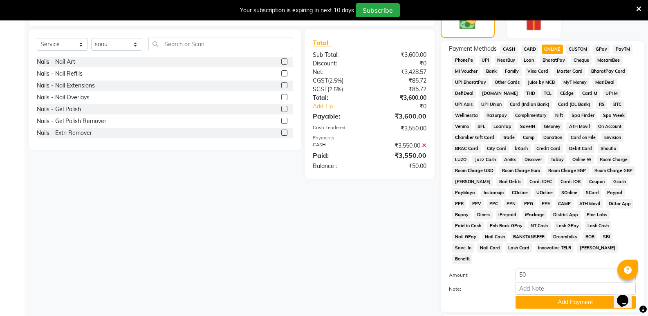
scroll to position [307, 0]
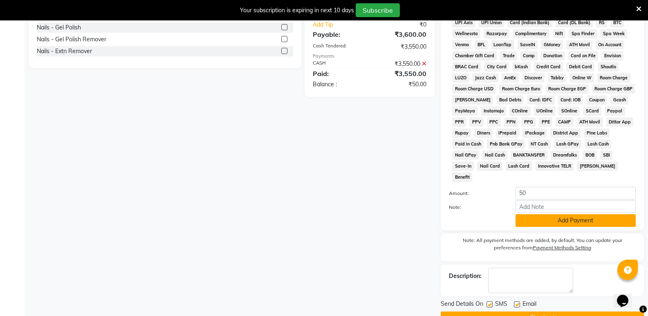
click at [575, 214] on button "Add Payment" at bounding box center [576, 220] width 120 height 13
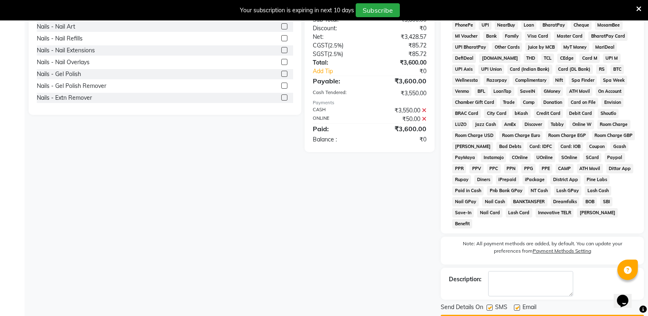
scroll to position [273, 0]
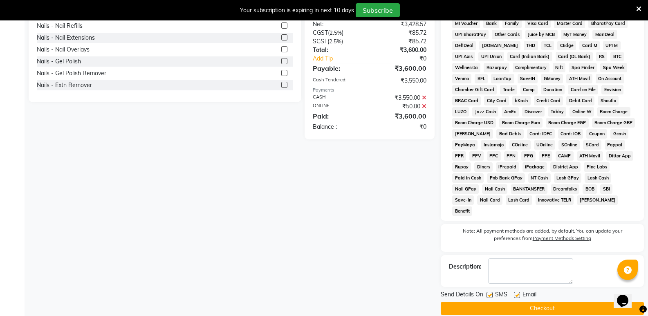
click at [524, 302] on button "Checkout" at bounding box center [542, 308] width 203 height 13
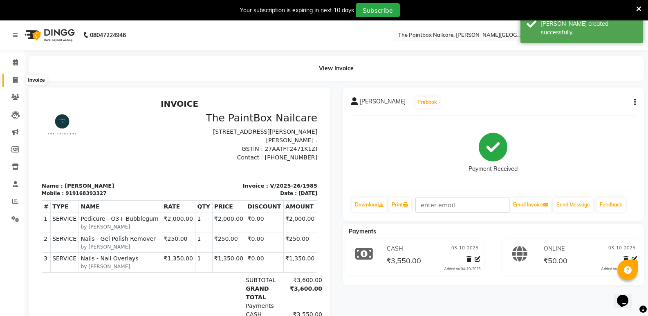
click at [11, 80] on span at bounding box center [15, 80] width 14 height 9
select select "service"
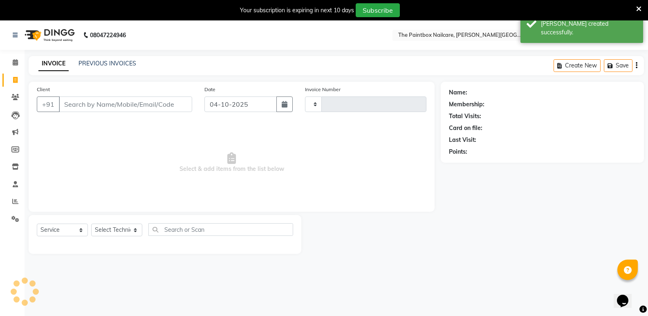
scroll to position [20, 0]
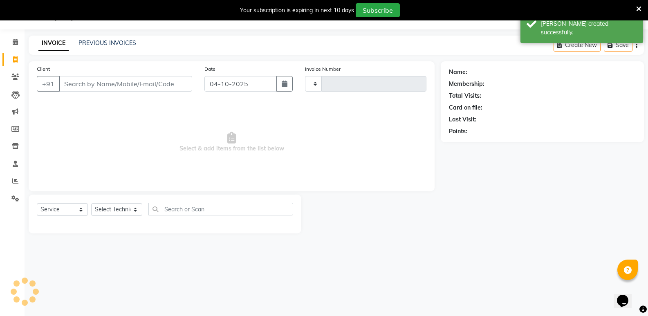
type input "1986"
select select "926"
click at [244, 85] on input "04-10-2025" at bounding box center [240, 84] width 72 height 16
select select "10"
select select "2025"
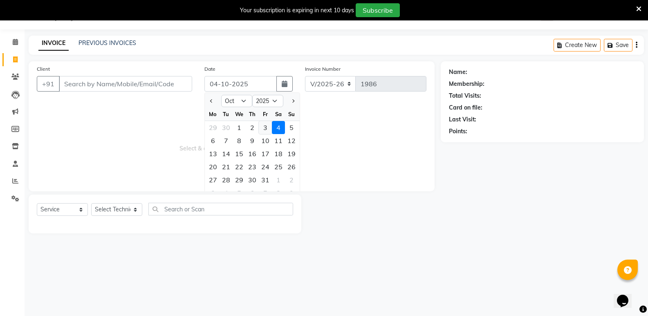
click at [266, 129] on div "3" at bounding box center [265, 127] width 13 height 13
type input "03-10-2025"
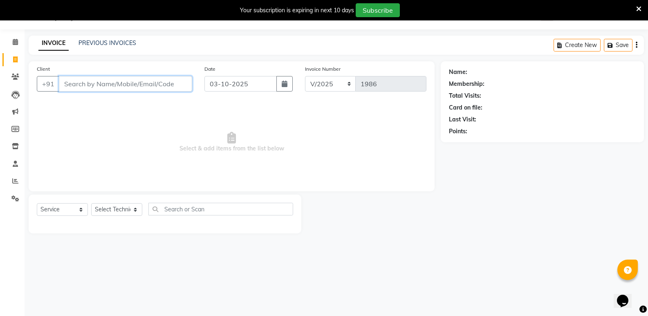
click at [181, 87] on input "Client" at bounding box center [125, 84] width 133 height 16
click at [20, 76] on span at bounding box center [15, 76] width 14 height 9
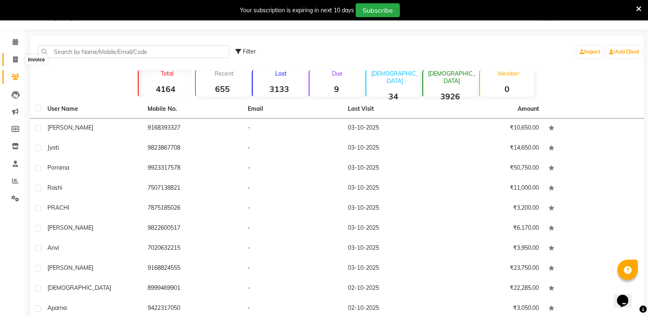
drag, startPoint x: 19, startPoint y: 62, endPoint x: 45, endPoint y: 61, distance: 25.4
click at [19, 61] on span at bounding box center [15, 59] width 14 height 9
select select "service"
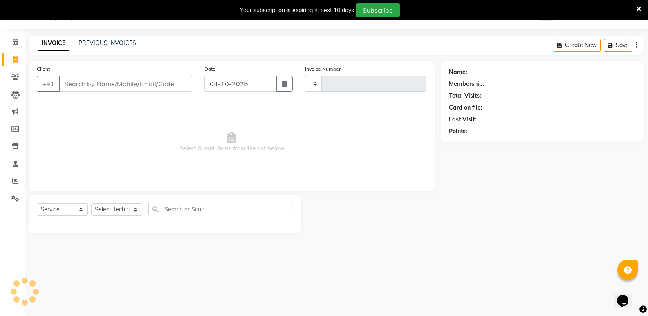
type input "1986"
select select "926"
click at [259, 87] on input "04-10-2025" at bounding box center [240, 84] width 72 height 16
select select "10"
select select "2025"
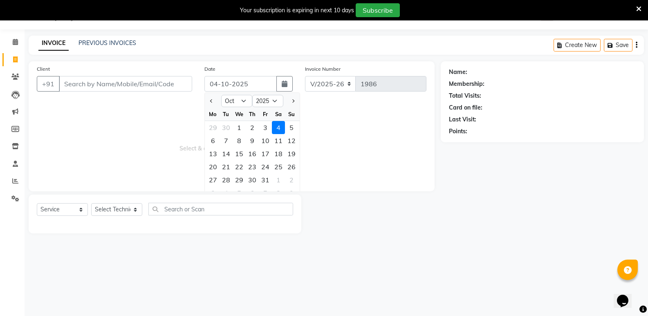
drag, startPoint x: 263, startPoint y: 128, endPoint x: 259, endPoint y: 123, distance: 6.1
click at [262, 126] on div "3" at bounding box center [265, 127] width 13 height 13
type input "03-10-2025"
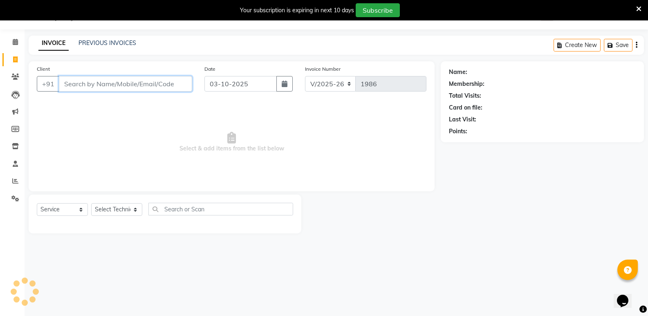
click at [110, 87] on input "Client" at bounding box center [125, 84] width 133 height 16
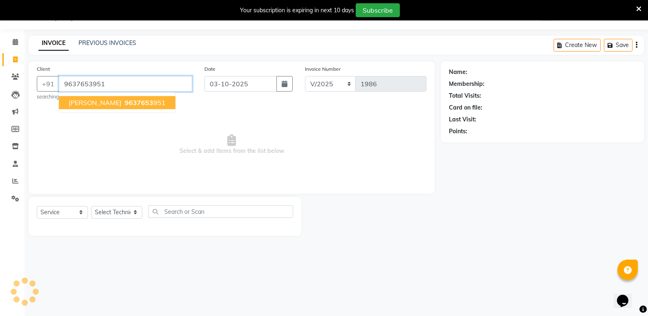
click at [148, 106] on ngb-highlight "9637653 951" at bounding box center [144, 103] width 43 height 8
type input "9637653951"
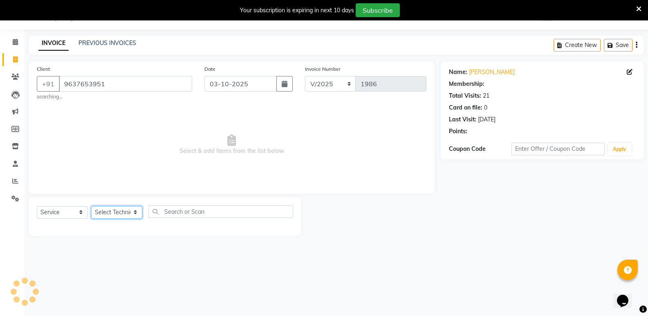
click at [115, 210] on select "Select Technician [PERSON_NAME] bishvajeet [PERSON_NAME] [PERSON_NAME] [PERSON_…" at bounding box center [116, 212] width 51 height 13
select select "77198"
click at [91, 206] on select "Select Technician [PERSON_NAME] bishvajeet [PERSON_NAME] [PERSON_NAME] [PERSON_…" at bounding box center [116, 212] width 51 height 13
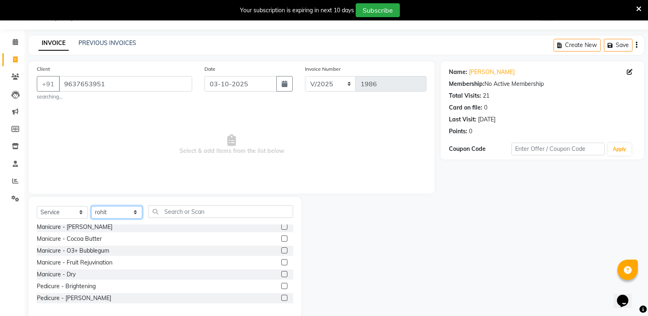
scroll to position [204, 0]
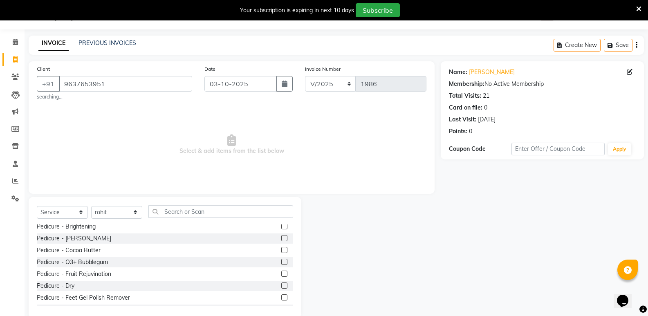
click at [281, 263] on label at bounding box center [284, 262] width 6 height 6
click at [281, 263] on input "checkbox" at bounding box center [283, 262] width 5 height 5
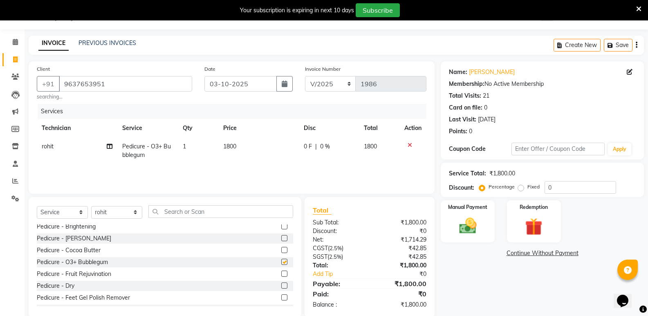
checkbox input "false"
click at [229, 153] on td "1800" at bounding box center [258, 150] width 80 height 27
select select "77198"
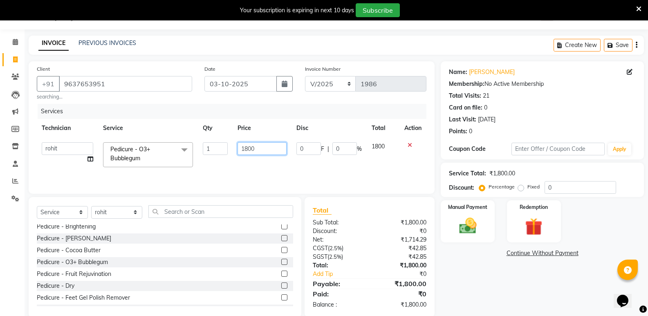
click at [250, 152] on input "1800" at bounding box center [262, 148] width 49 height 13
type input "20"
type input "2000"
click at [121, 213] on select "Select Technician [PERSON_NAME] bishvajeet [PERSON_NAME] [PERSON_NAME] [PERSON_…" at bounding box center [116, 212] width 51 height 13
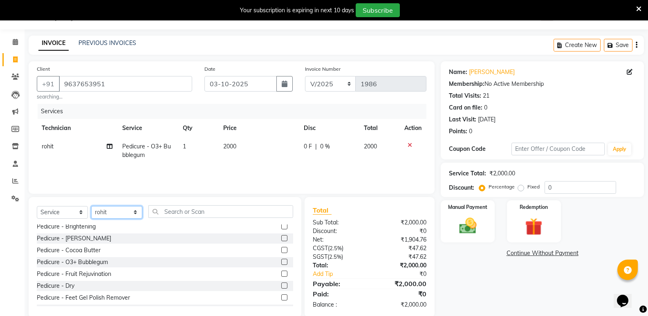
select select "88724"
click at [91, 206] on select "Select Technician [PERSON_NAME] bishvajeet [PERSON_NAME] [PERSON_NAME] [PERSON_…" at bounding box center [116, 212] width 51 height 13
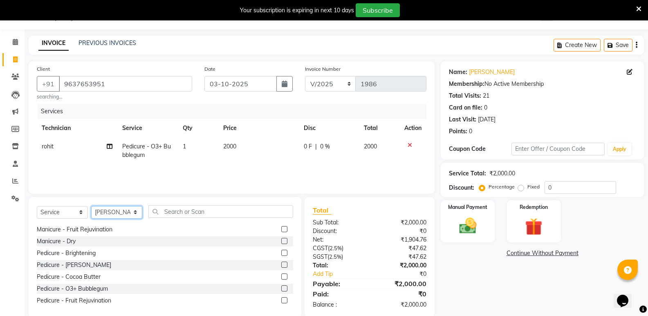
scroll to position [164, 0]
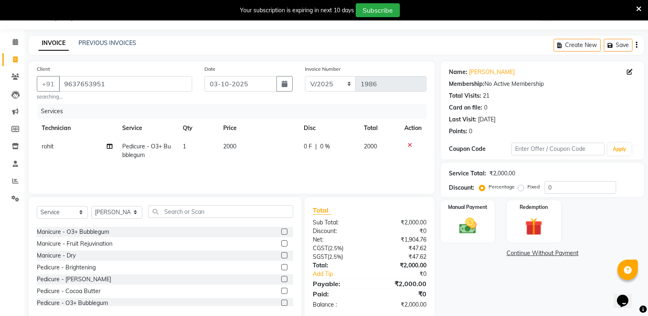
click at [281, 231] on label at bounding box center [284, 232] width 6 height 6
click at [281, 231] on input "checkbox" at bounding box center [283, 231] width 5 height 5
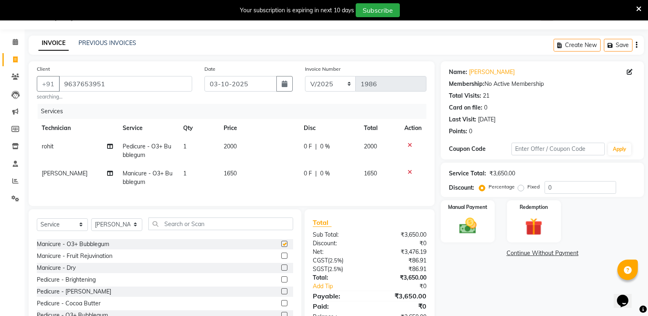
checkbox input "false"
click at [229, 174] on span "1650" at bounding box center [230, 173] width 13 height 7
select select "88724"
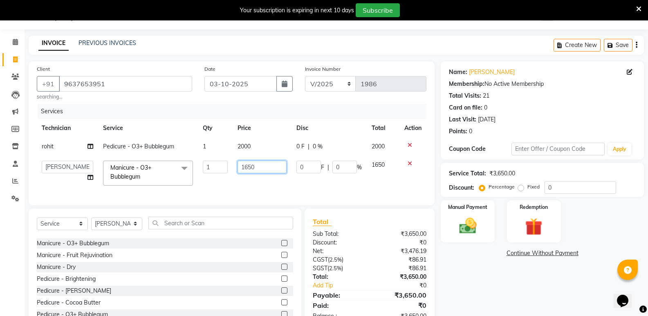
click at [252, 170] on input "1650" at bounding box center [262, 167] width 49 height 13
type input "2000"
click at [122, 230] on select "Select Technician [PERSON_NAME] bishvajeet [PERSON_NAME] [PERSON_NAME] [PERSON_…" at bounding box center [116, 224] width 51 height 13
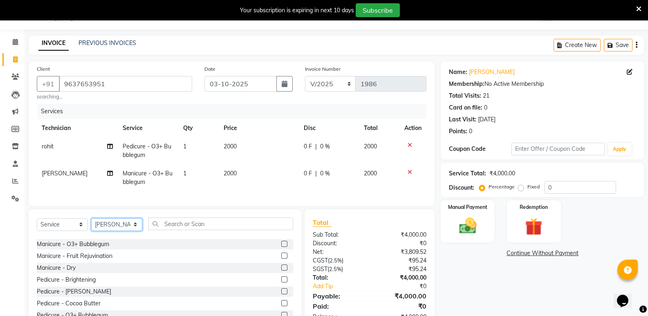
select select "85359"
click at [91, 224] on select "Select Technician [PERSON_NAME] bishvajeet [PERSON_NAME] [PERSON_NAME] [PERSON_…" at bounding box center [116, 224] width 51 height 13
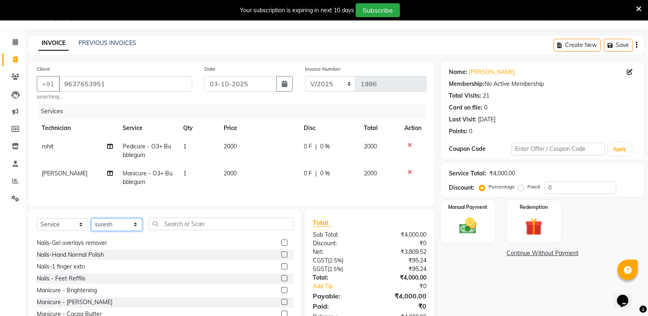
scroll to position [0, 0]
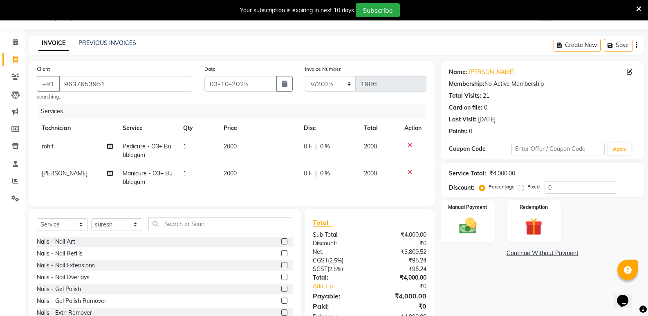
click at [281, 292] on label at bounding box center [284, 289] width 6 height 6
click at [281, 292] on input "checkbox" at bounding box center [283, 289] width 5 height 5
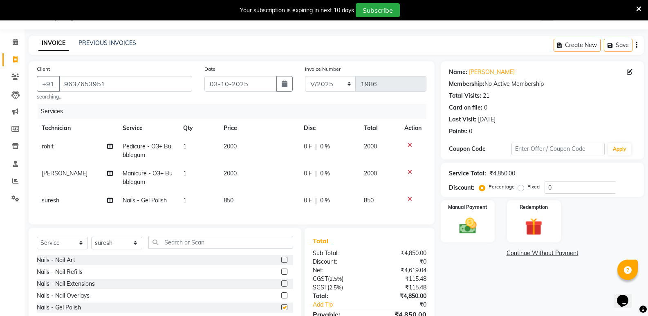
checkbox input "false"
click at [234, 195] on td "850" at bounding box center [259, 200] width 80 height 18
select select "85359"
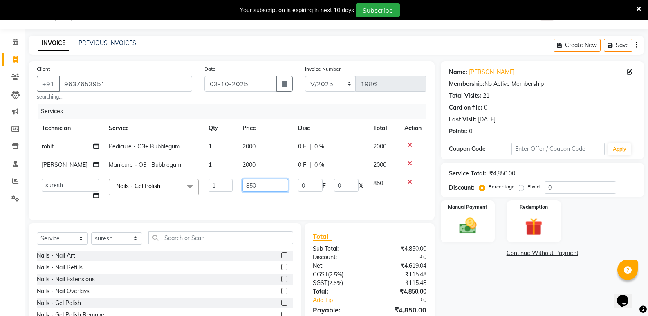
click at [248, 188] on input "850" at bounding box center [266, 185] width 46 height 13
type input "700"
click at [105, 240] on div "Select Service Product Membership Package Voucher Prepaid Gift Card Select Tech…" at bounding box center [165, 283] width 273 height 121
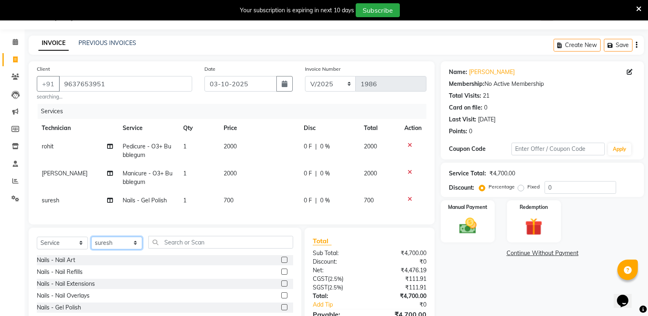
select select "77198"
click at [91, 243] on select "Select Technician [PERSON_NAME] bishvajeet [PERSON_NAME] [PERSON_NAME] [PERSON_…" at bounding box center [116, 243] width 51 height 13
click at [281, 310] on label at bounding box center [284, 307] width 6 height 6
click at [281, 310] on input "checkbox" at bounding box center [283, 307] width 5 height 5
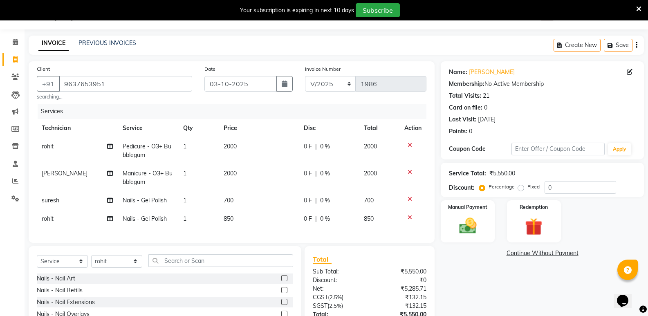
checkbox input "false"
click at [235, 225] on td "850" at bounding box center [259, 219] width 80 height 18
select select "77198"
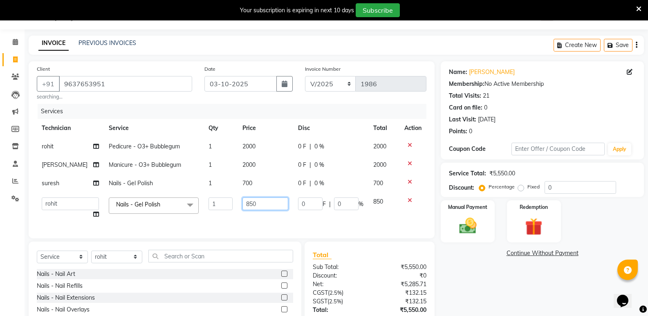
click at [248, 208] on input "850" at bounding box center [266, 204] width 46 height 13
type input "700"
click at [462, 224] on img at bounding box center [467, 226] width 29 height 21
